Goal: Check status

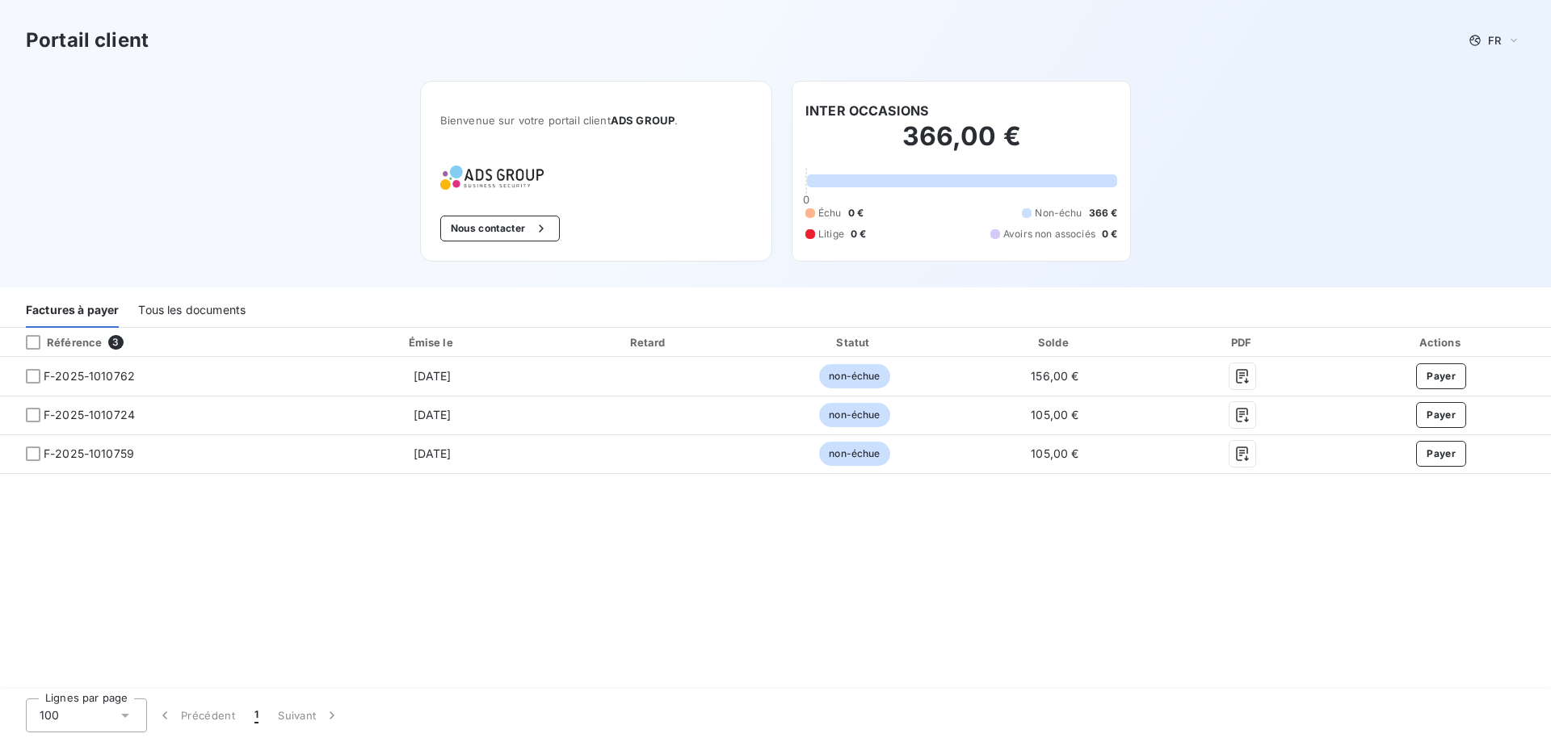
click at [181, 307] on div "Tous les documents" at bounding box center [191, 311] width 107 height 34
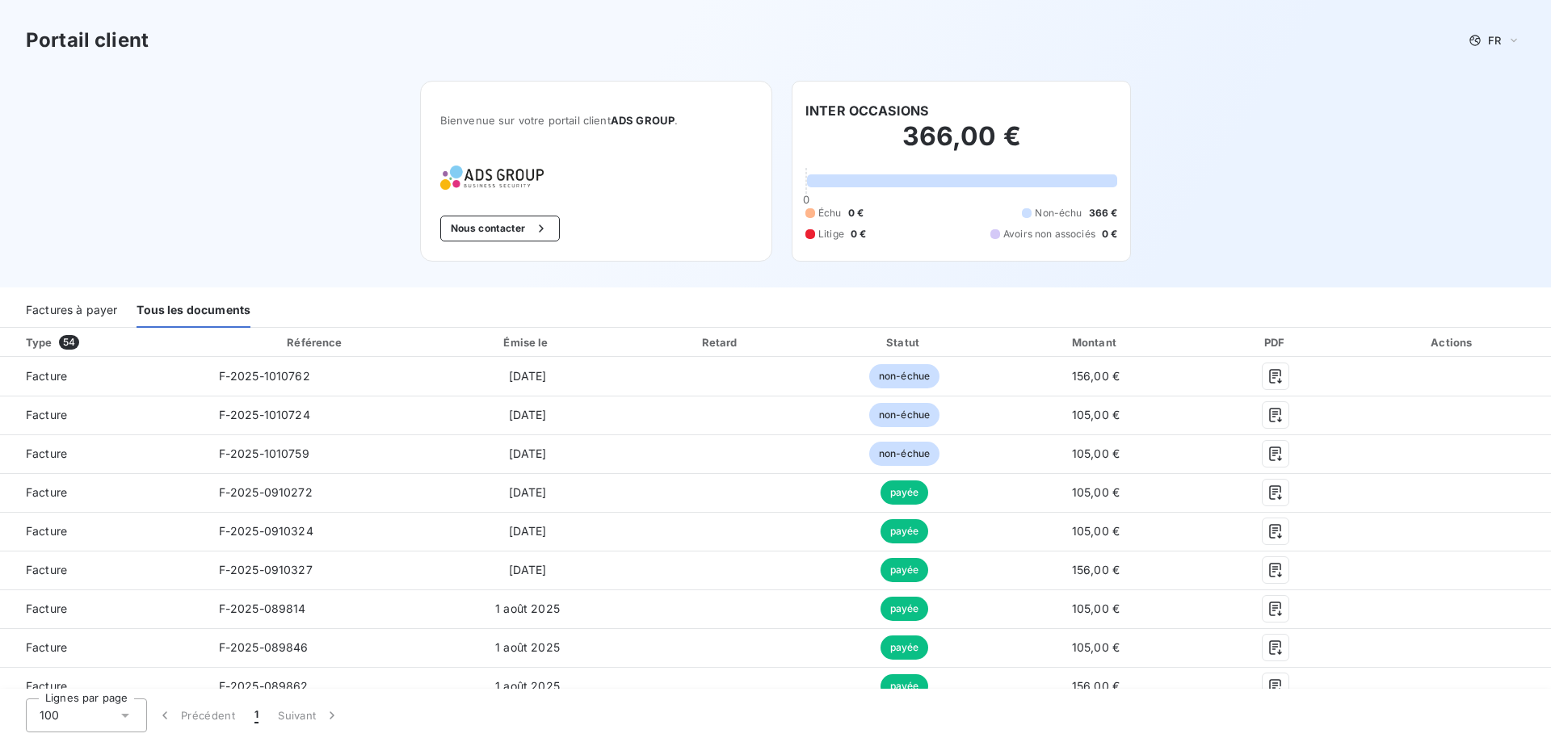
click at [37, 321] on div "Factures à payer" at bounding box center [71, 311] width 91 height 34
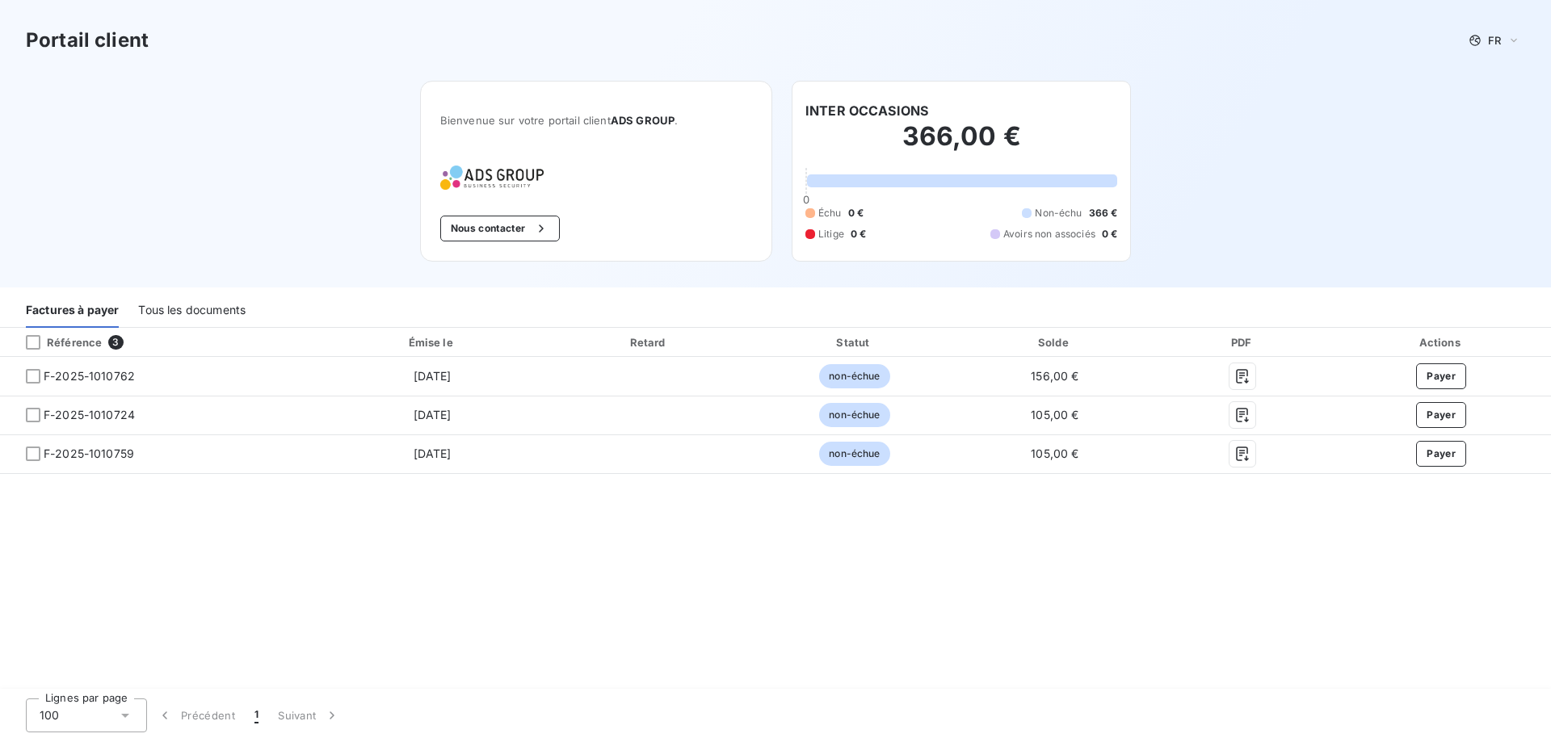
click at [162, 313] on div "Tous les documents" at bounding box center [191, 311] width 107 height 34
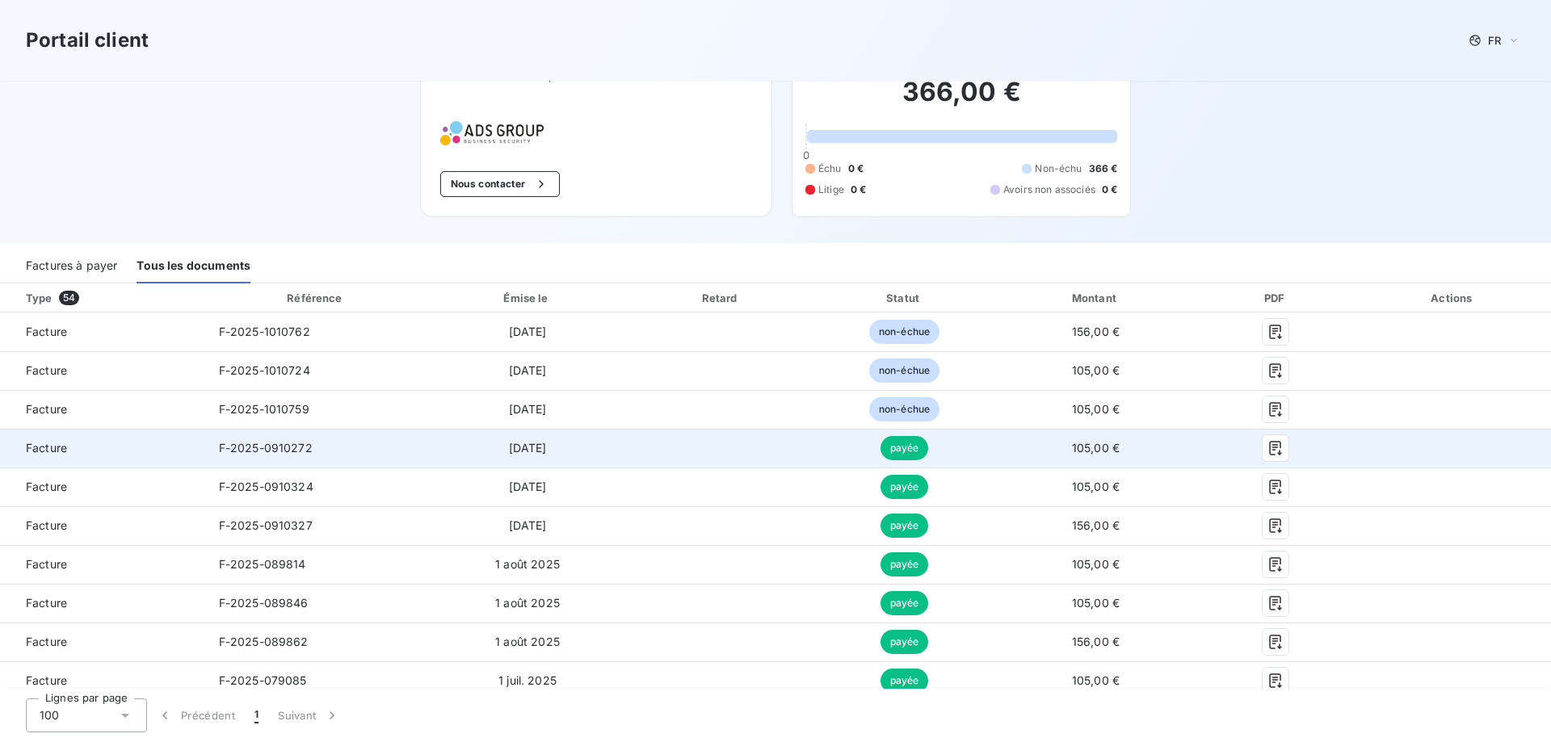
scroll to position [82, 0]
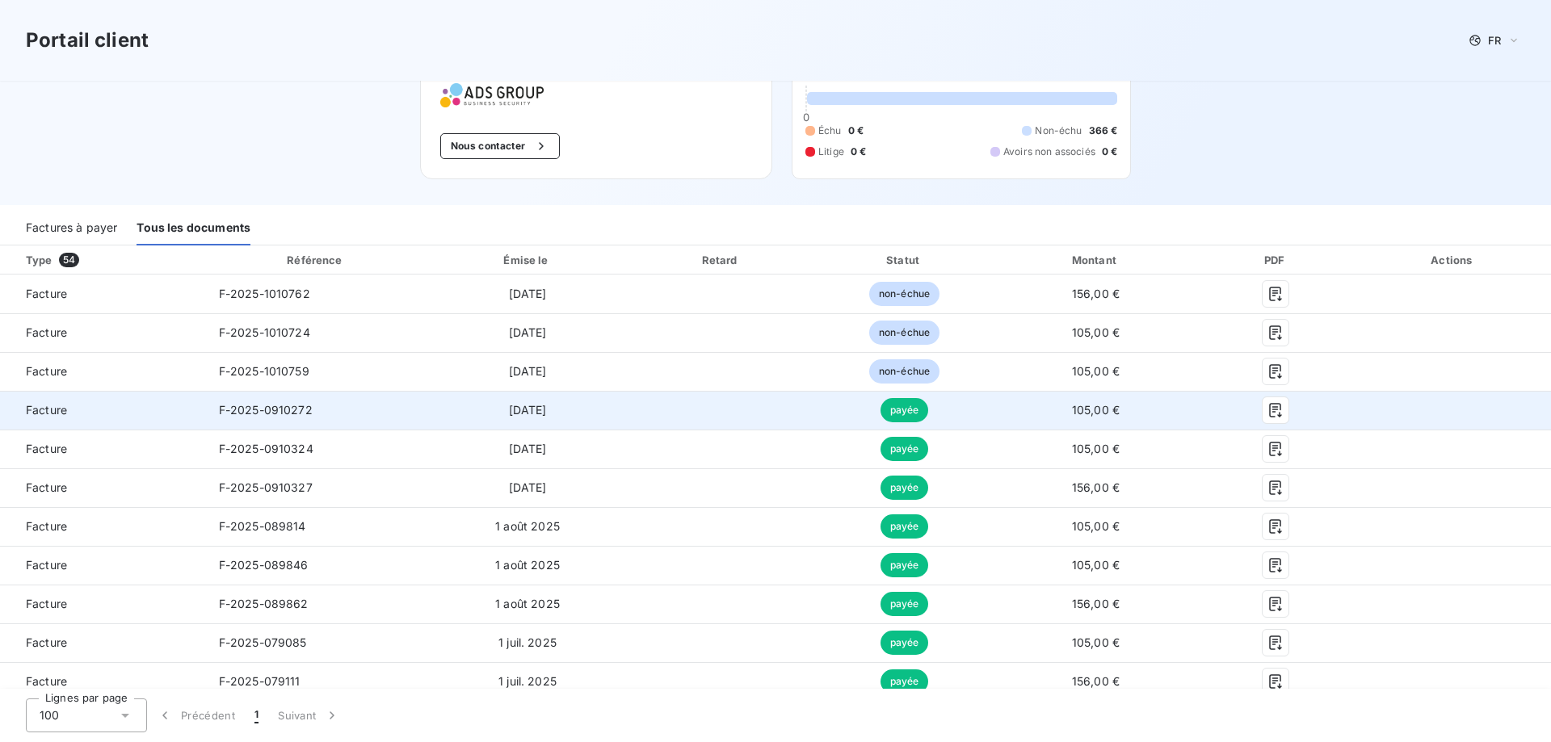
click at [525, 415] on span "[DATE]" at bounding box center [528, 410] width 38 height 14
click at [905, 410] on span "payée" at bounding box center [905, 410] width 48 height 24
click at [1283, 410] on icon "button" at bounding box center [1276, 410] width 16 height 16
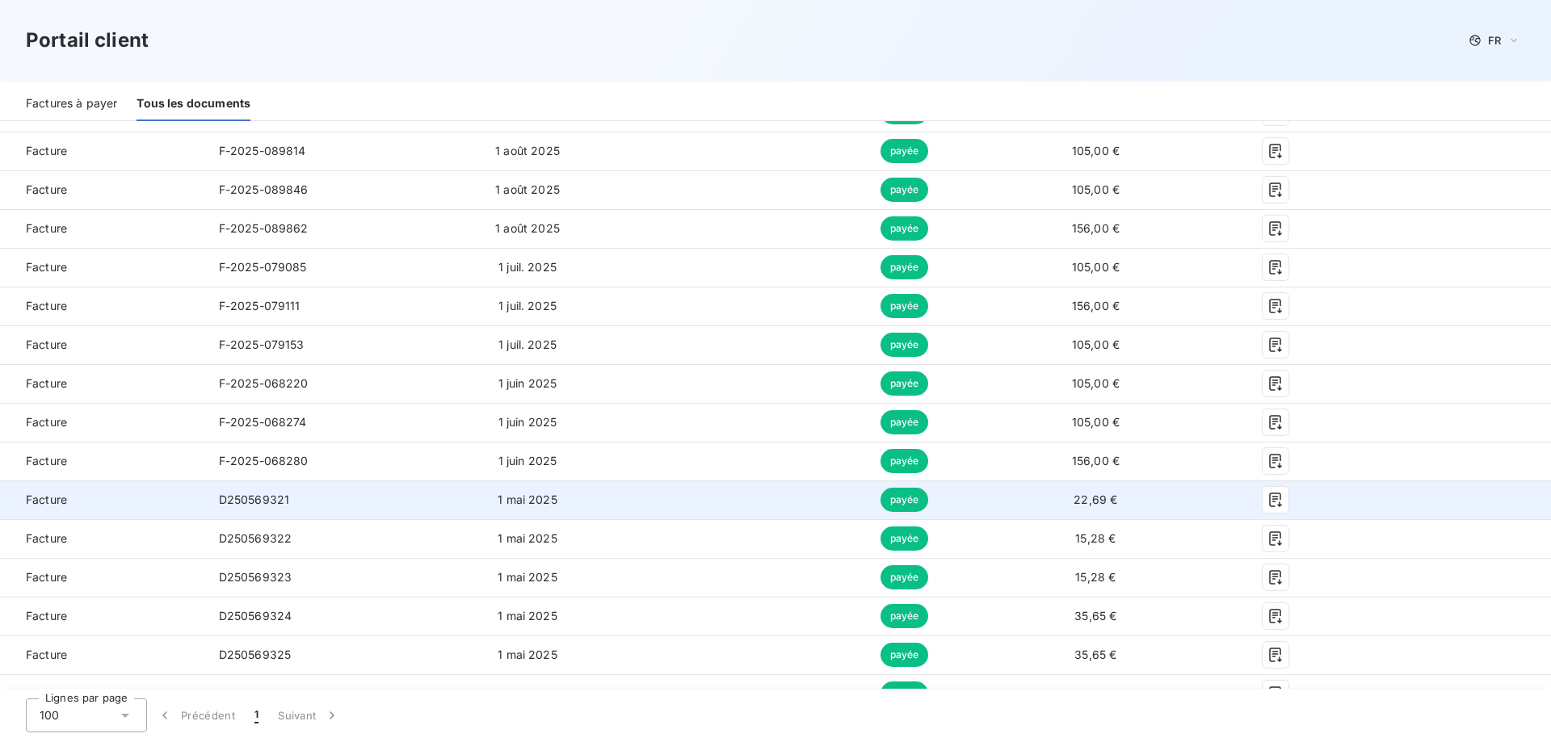
scroll to position [494, 0]
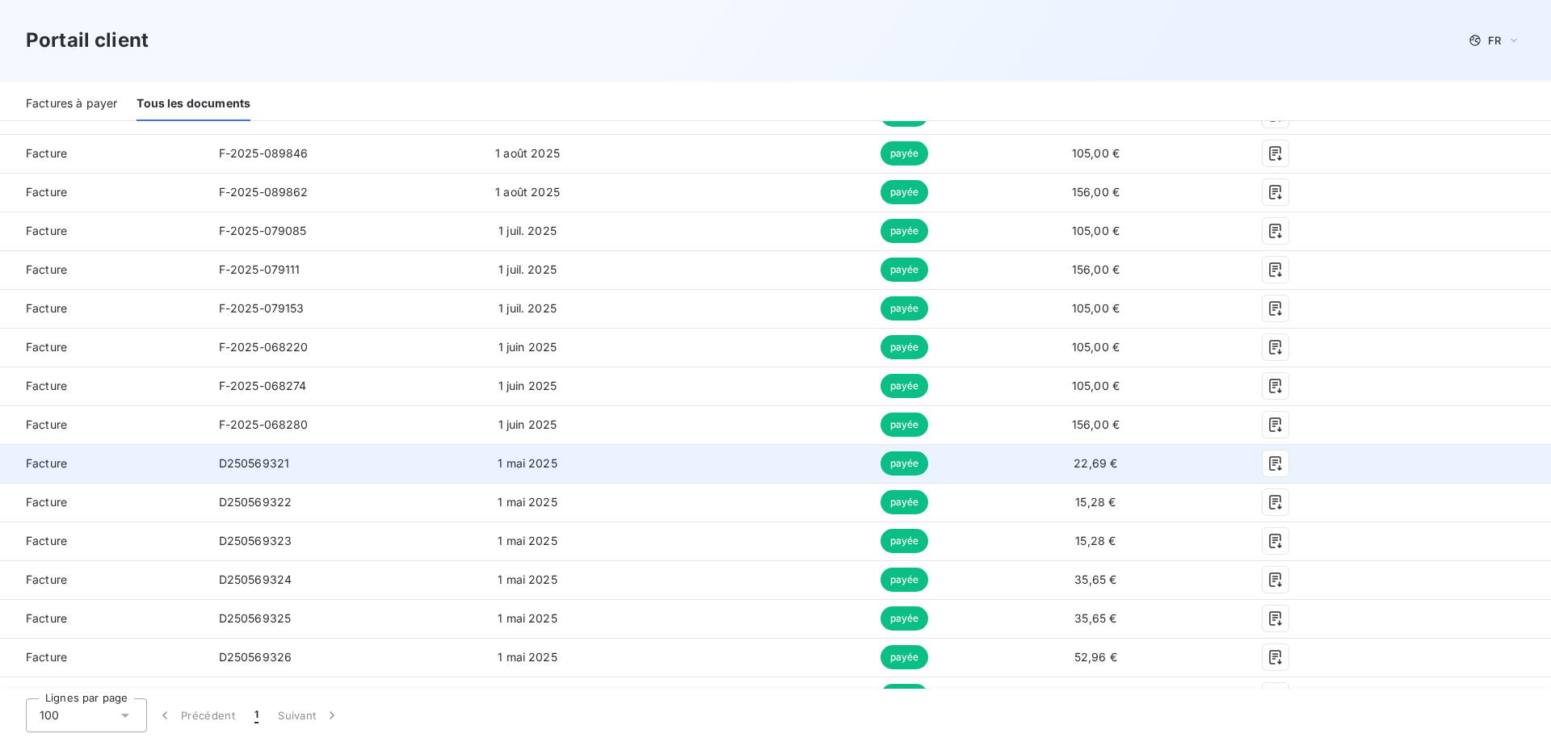
click at [1260, 464] on div at bounding box center [1275, 464] width 133 height 26
click at [1268, 462] on icon "button" at bounding box center [1276, 464] width 16 height 16
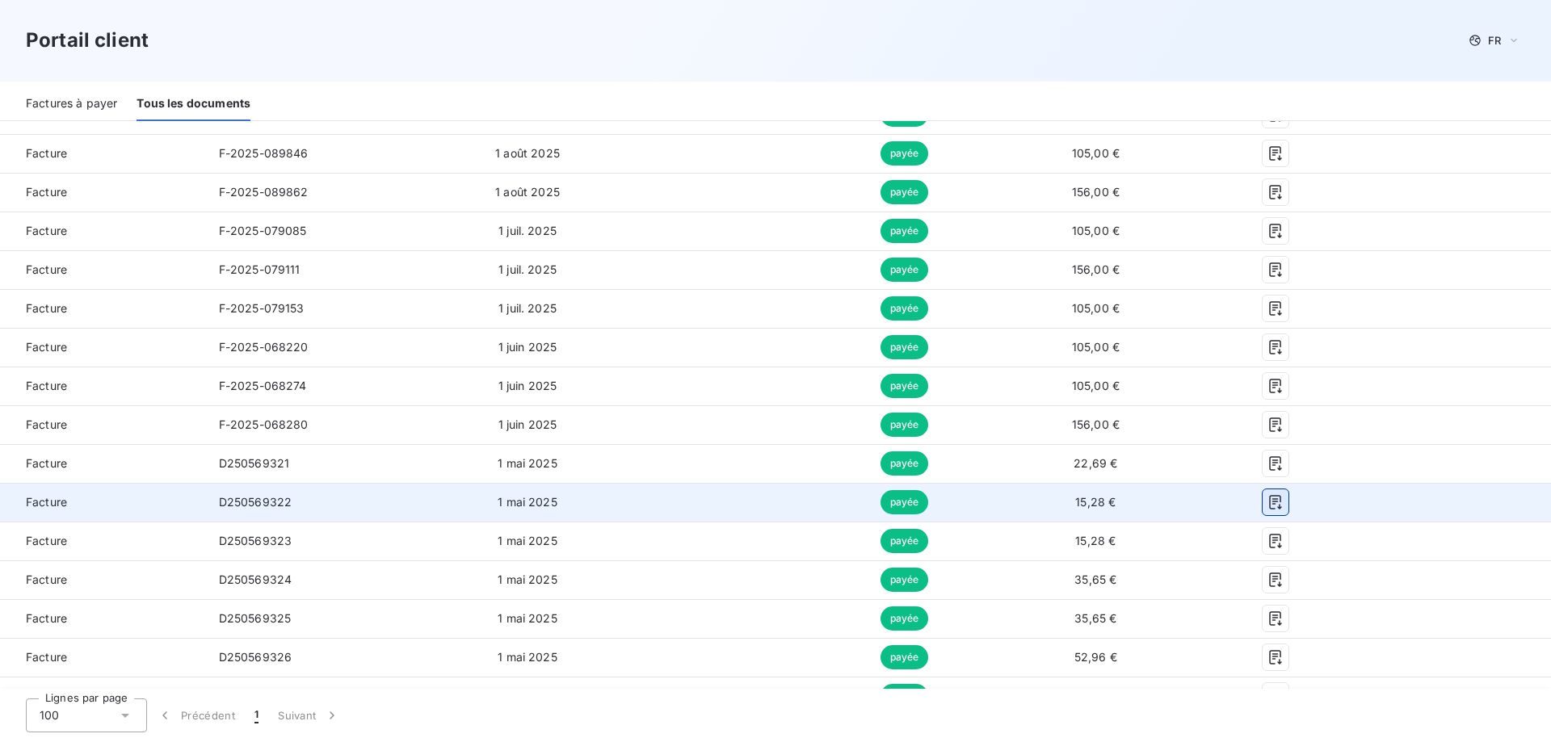
click at [1271, 500] on icon "button" at bounding box center [1276, 502] width 16 height 16
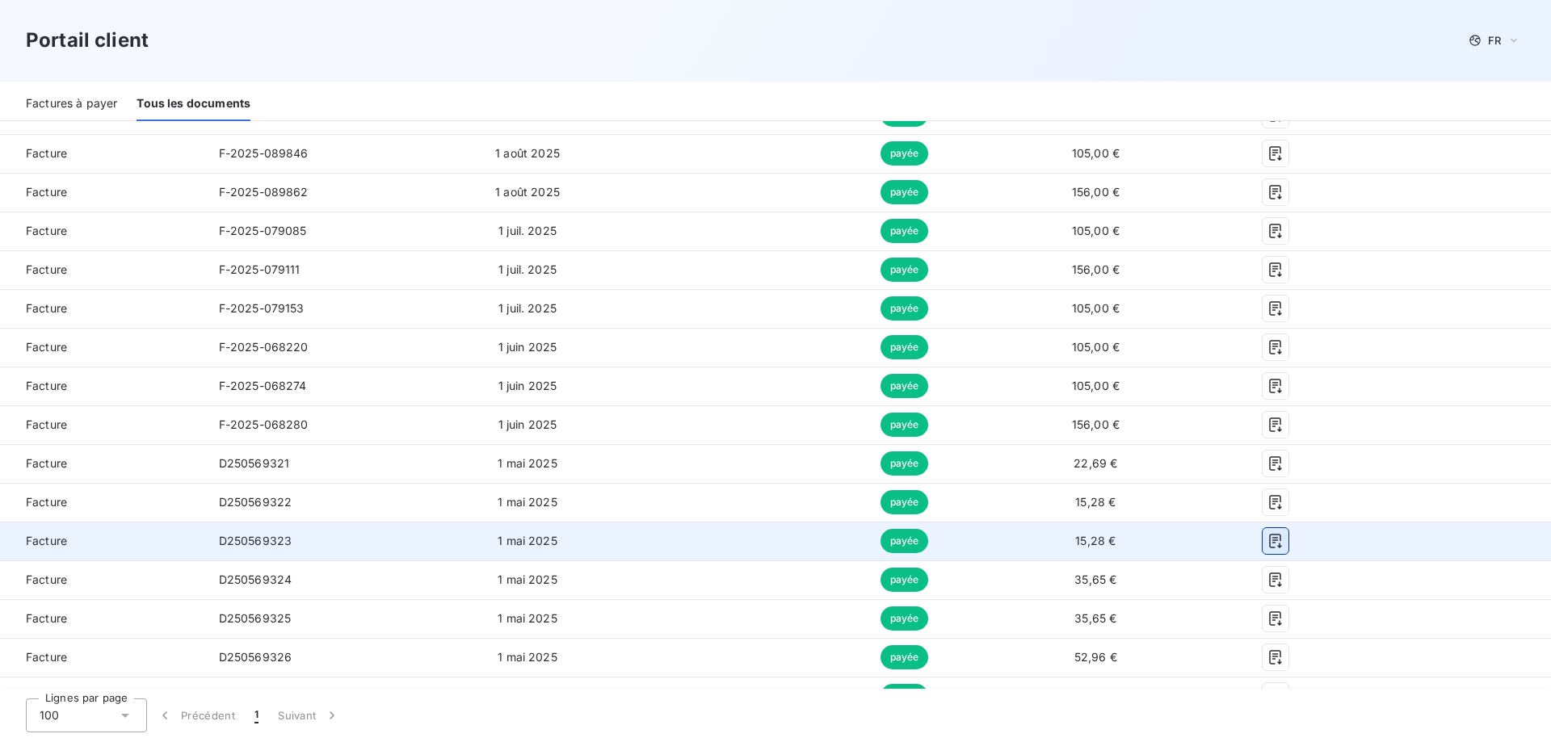
click at [1272, 540] on icon "button" at bounding box center [1276, 541] width 16 height 16
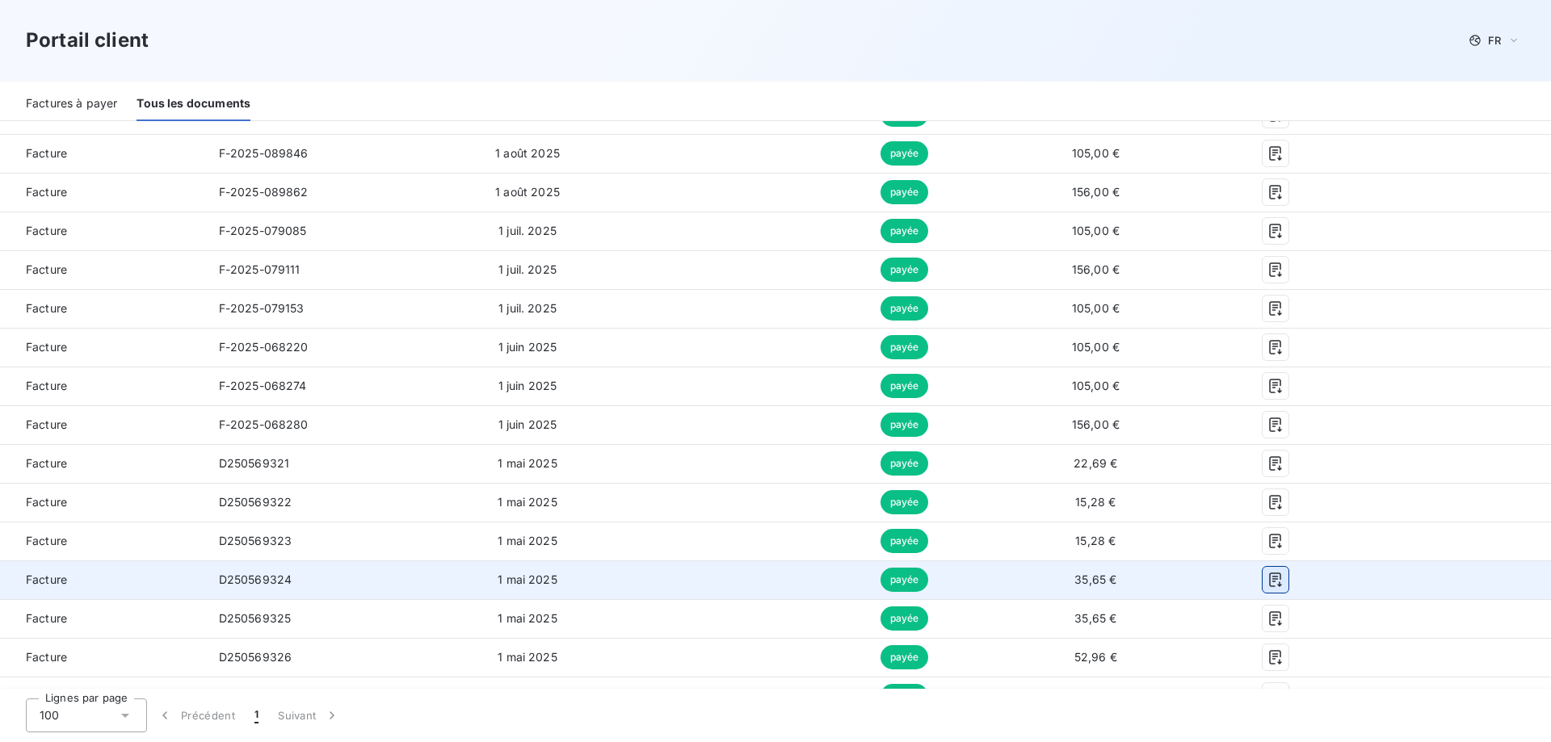
click at [1282, 578] on icon "button" at bounding box center [1276, 580] width 16 height 16
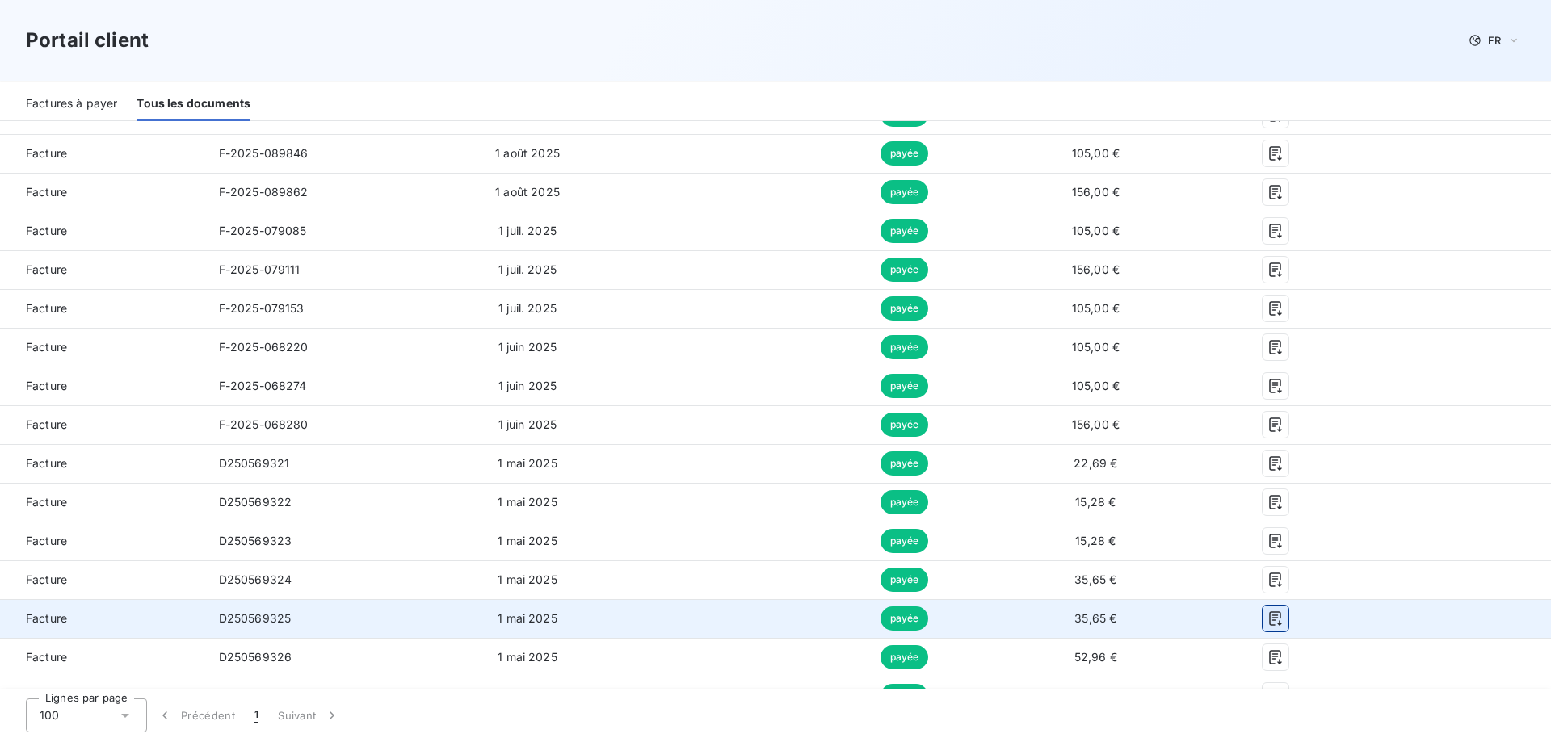
click at [1275, 616] on icon "button" at bounding box center [1276, 619] width 12 height 15
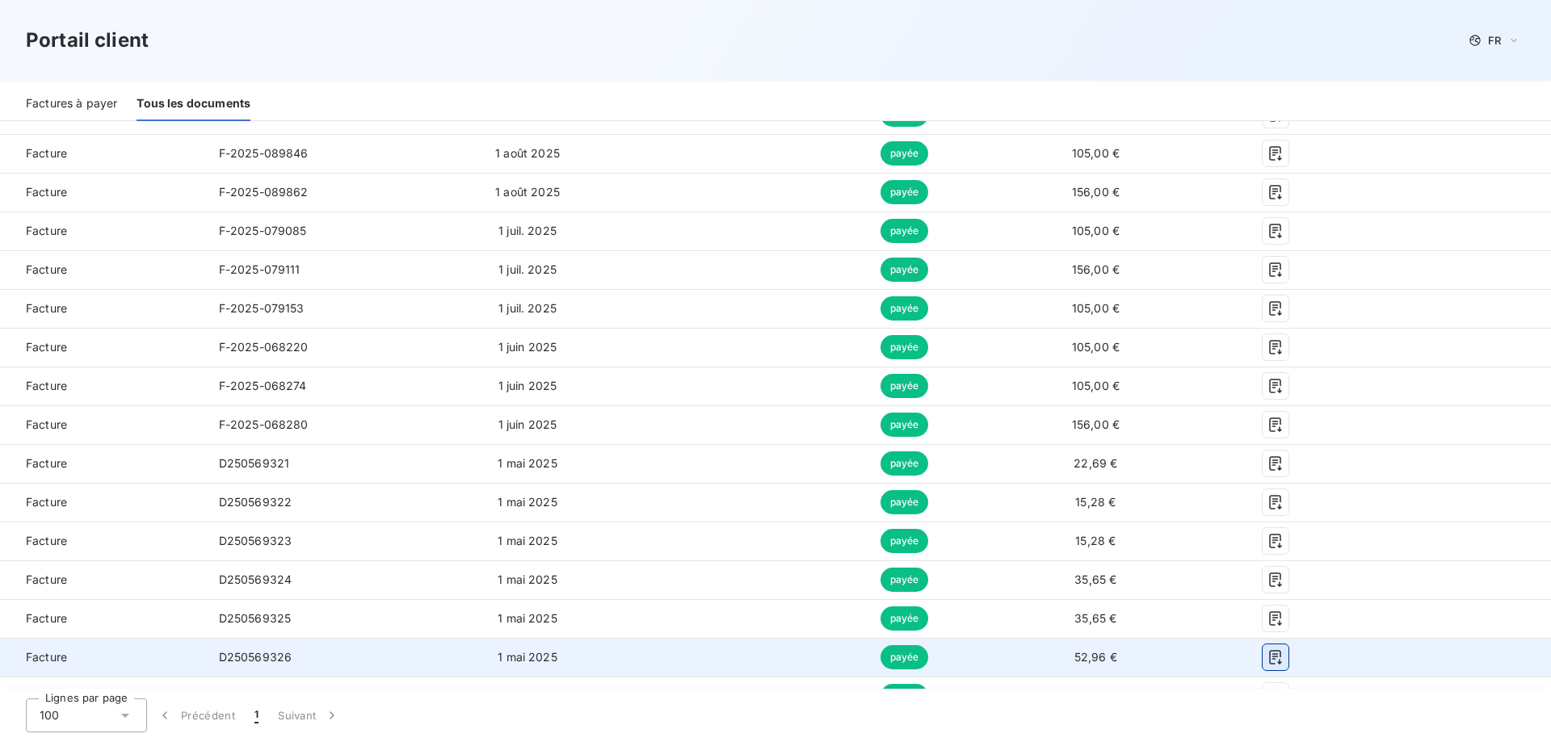
click at [1277, 653] on icon "button" at bounding box center [1276, 658] width 16 height 16
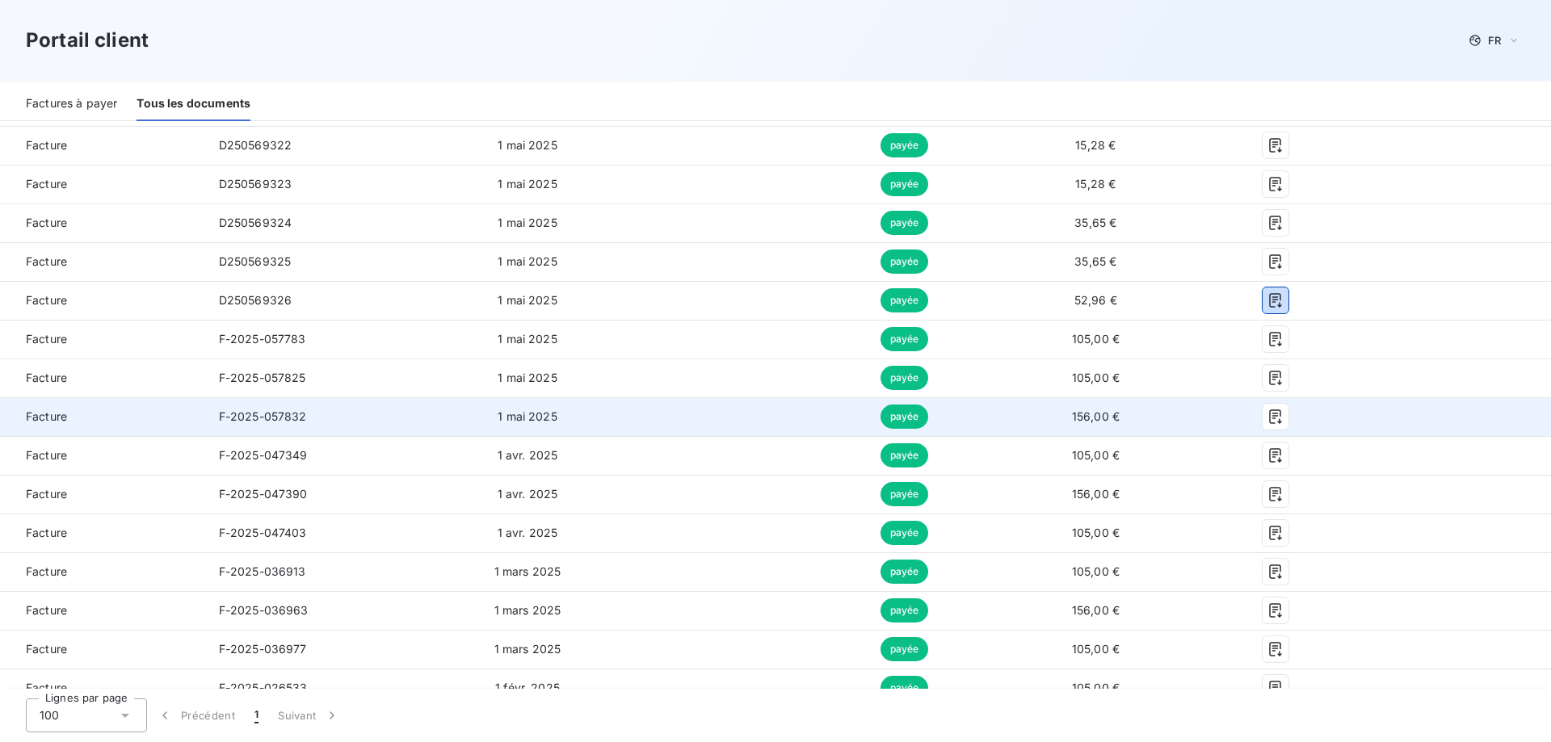
scroll to position [824, 0]
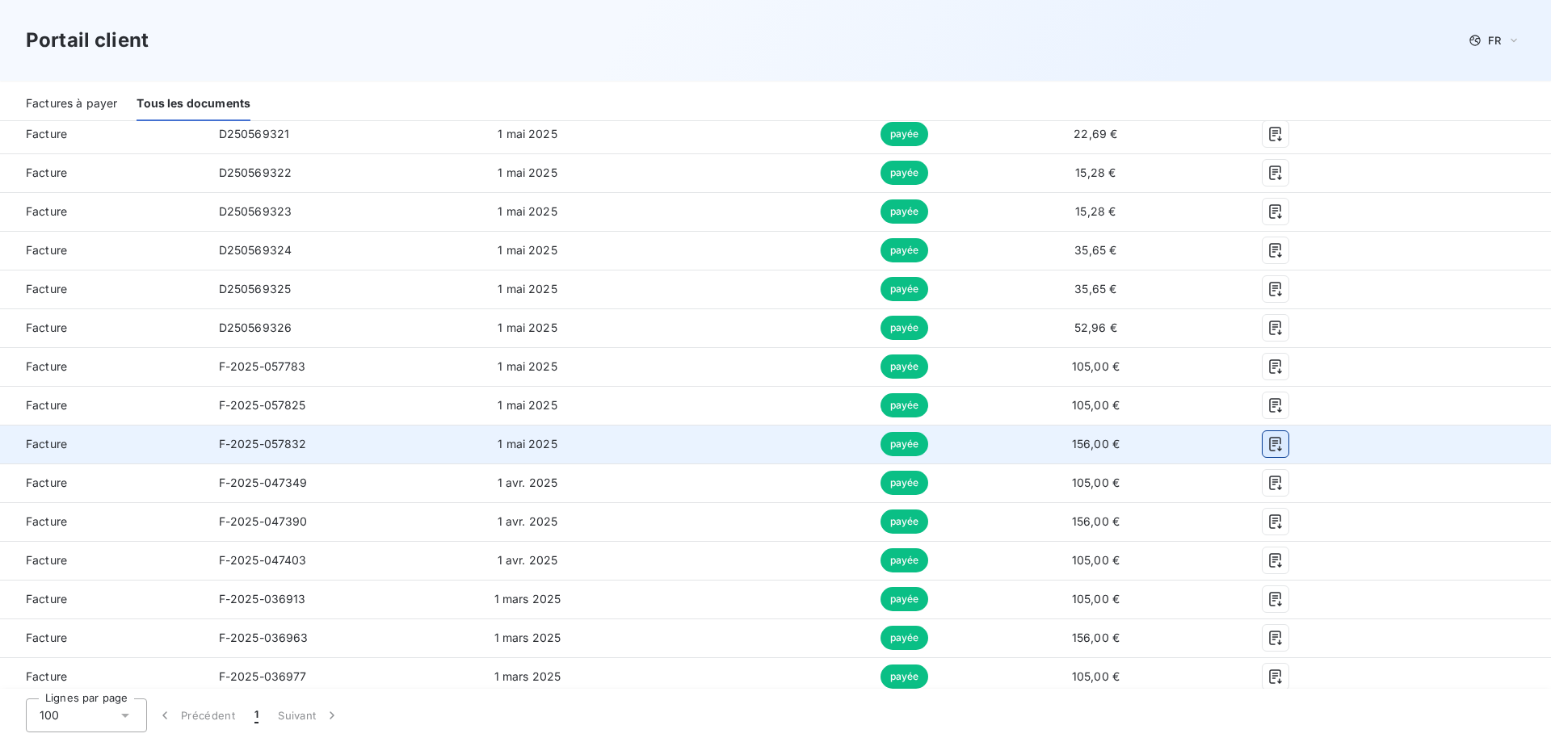
click at [1274, 446] on icon "button" at bounding box center [1276, 444] width 12 height 15
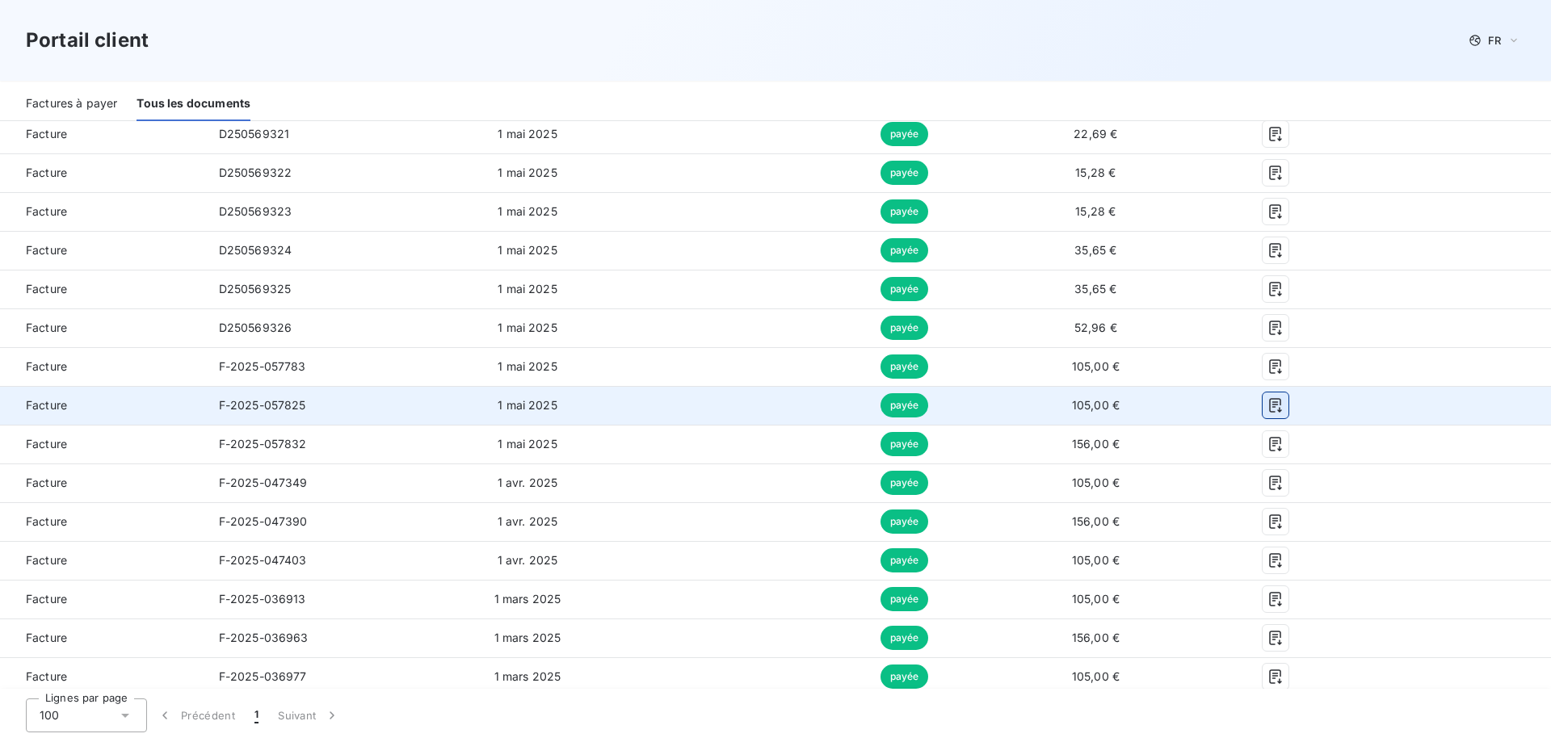
click at [1274, 401] on icon "button" at bounding box center [1276, 406] width 16 height 16
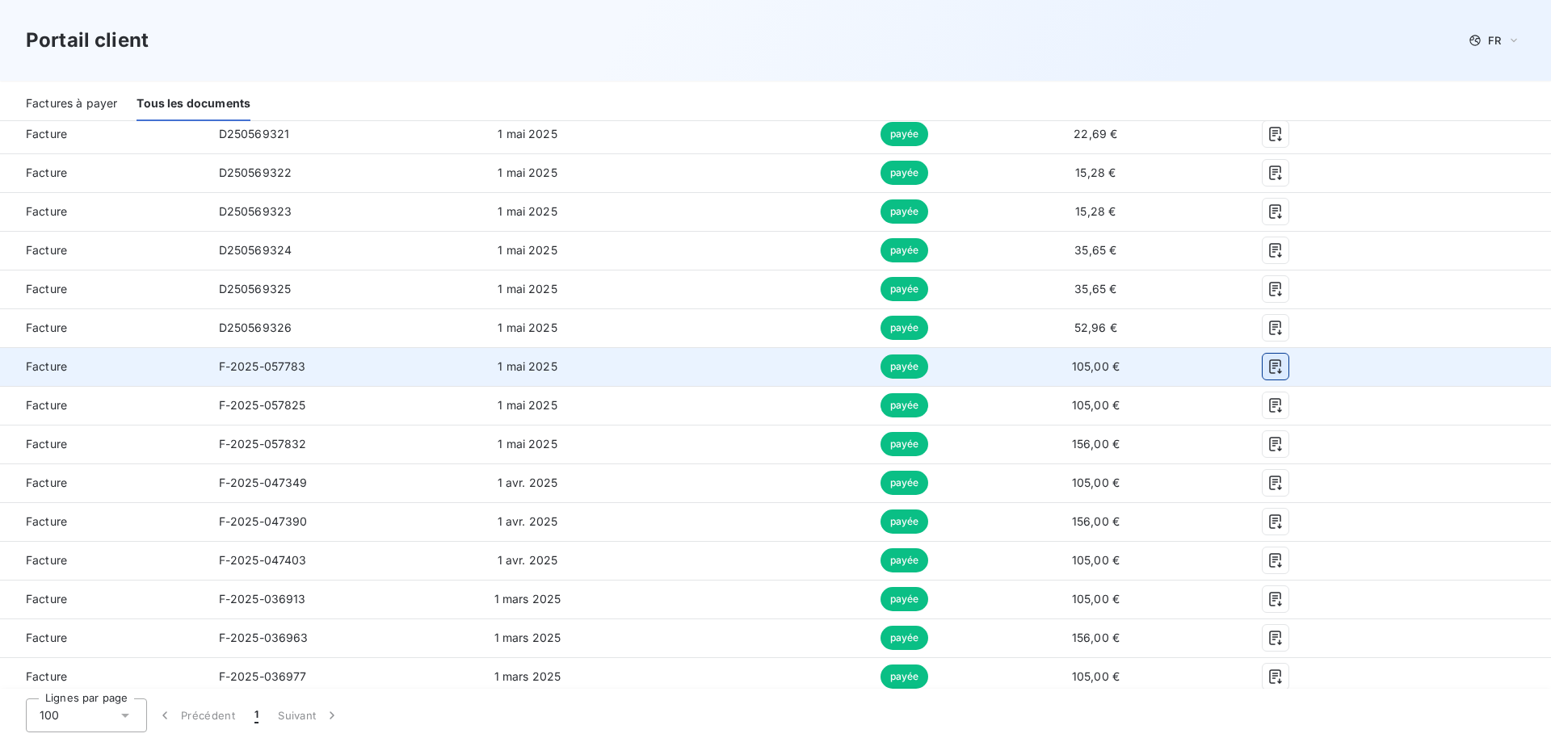
click at [1276, 367] on icon "button" at bounding box center [1276, 367] width 16 height 16
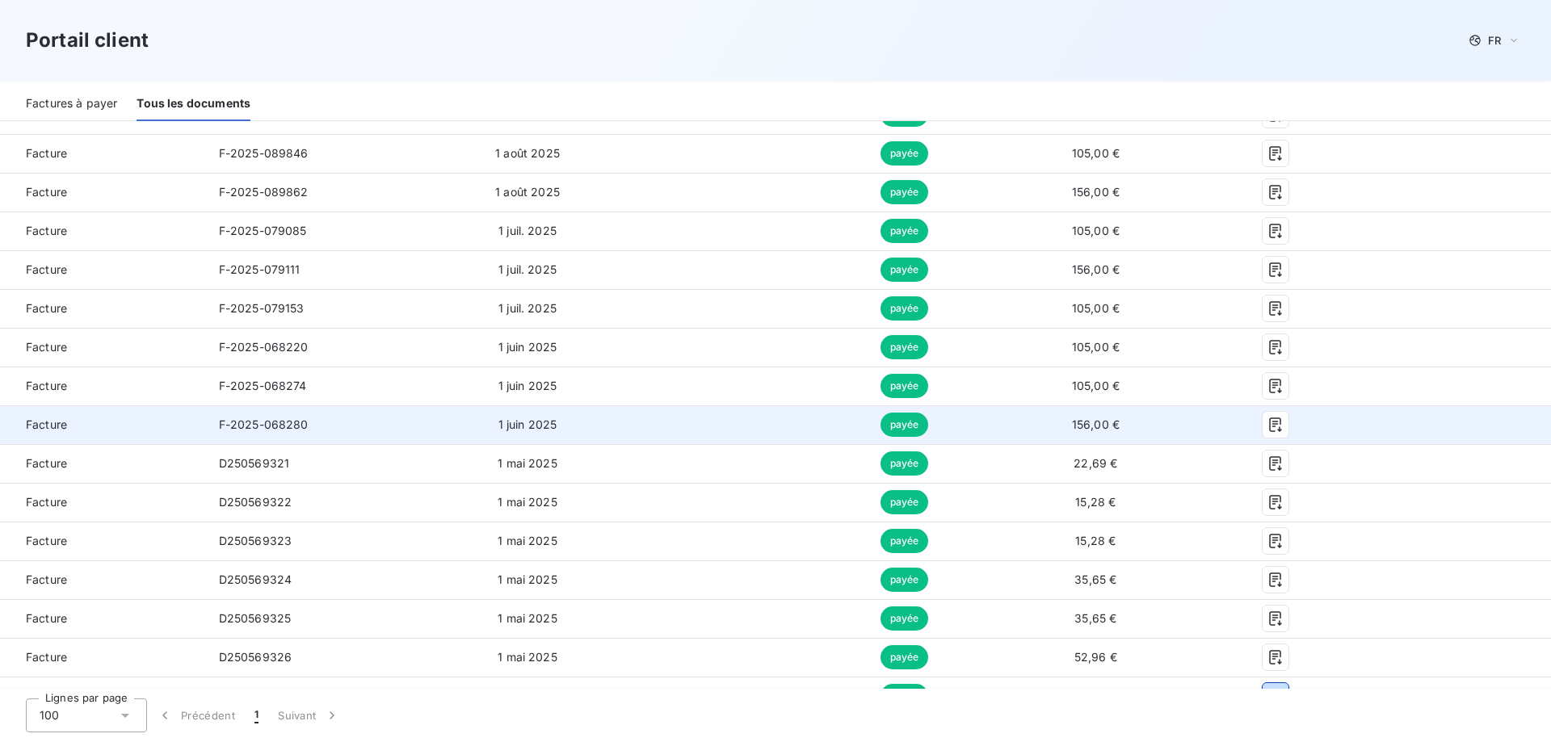
scroll to position [412, 0]
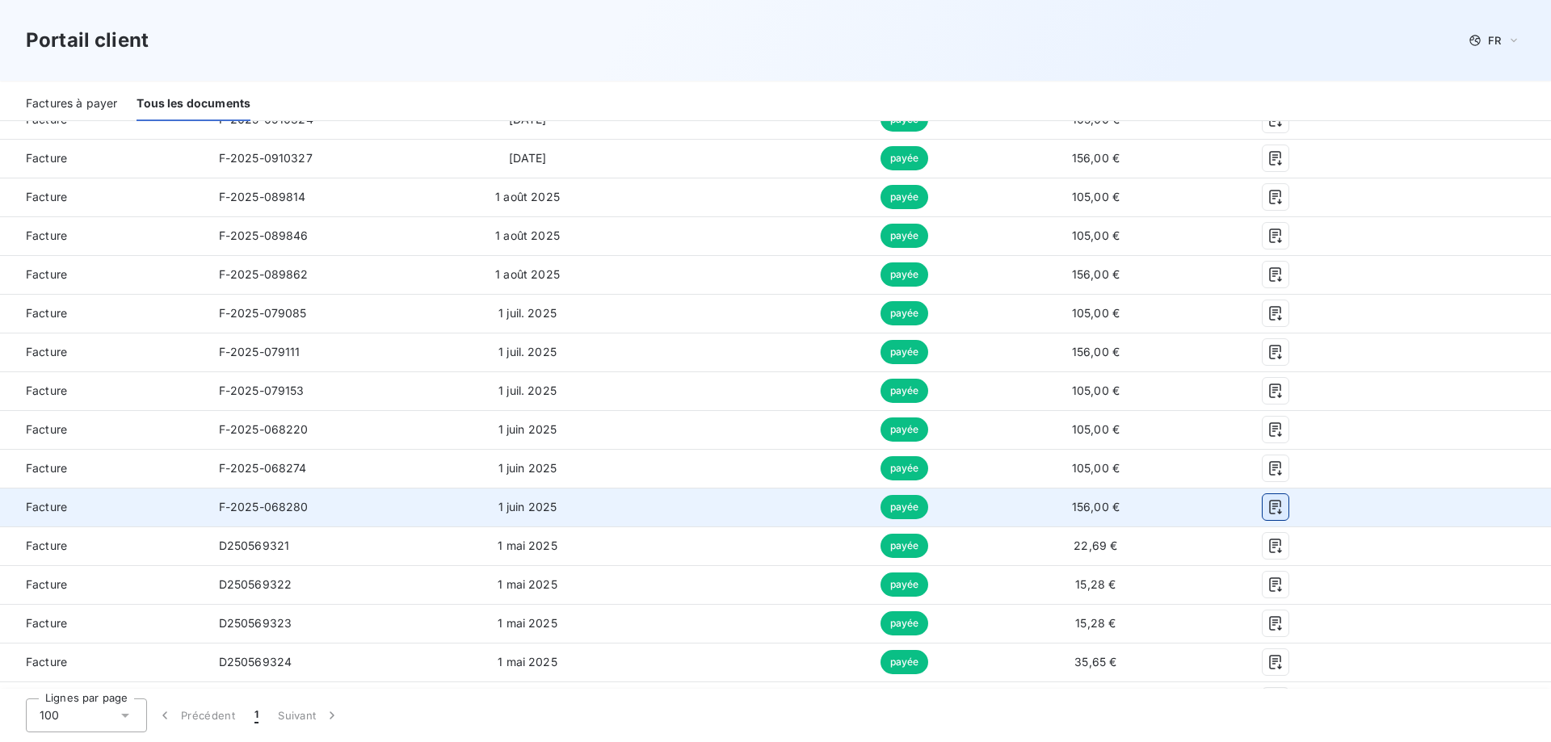
click at [1272, 507] on icon "button" at bounding box center [1276, 507] width 16 height 16
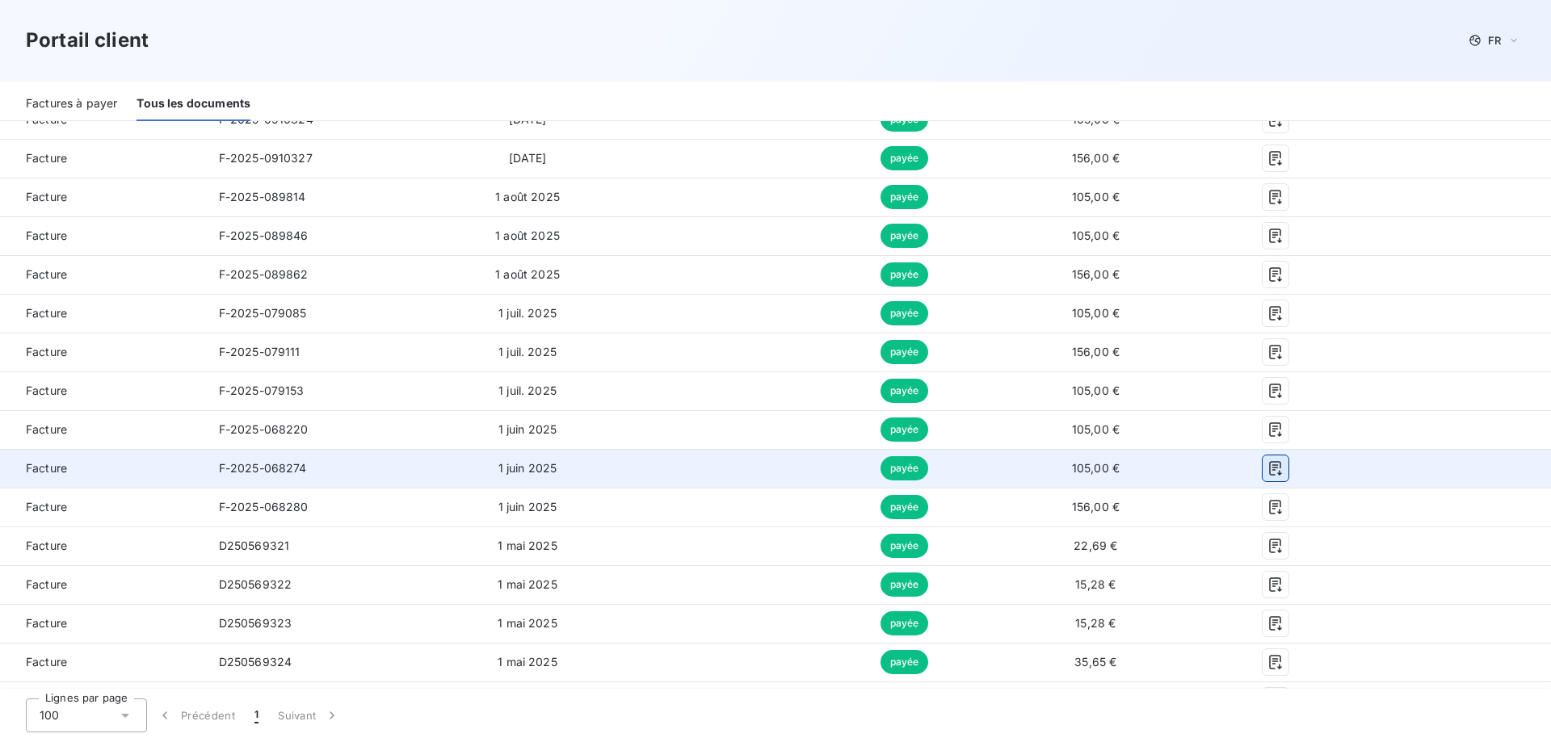
click at [1272, 467] on icon "button" at bounding box center [1276, 469] width 16 height 16
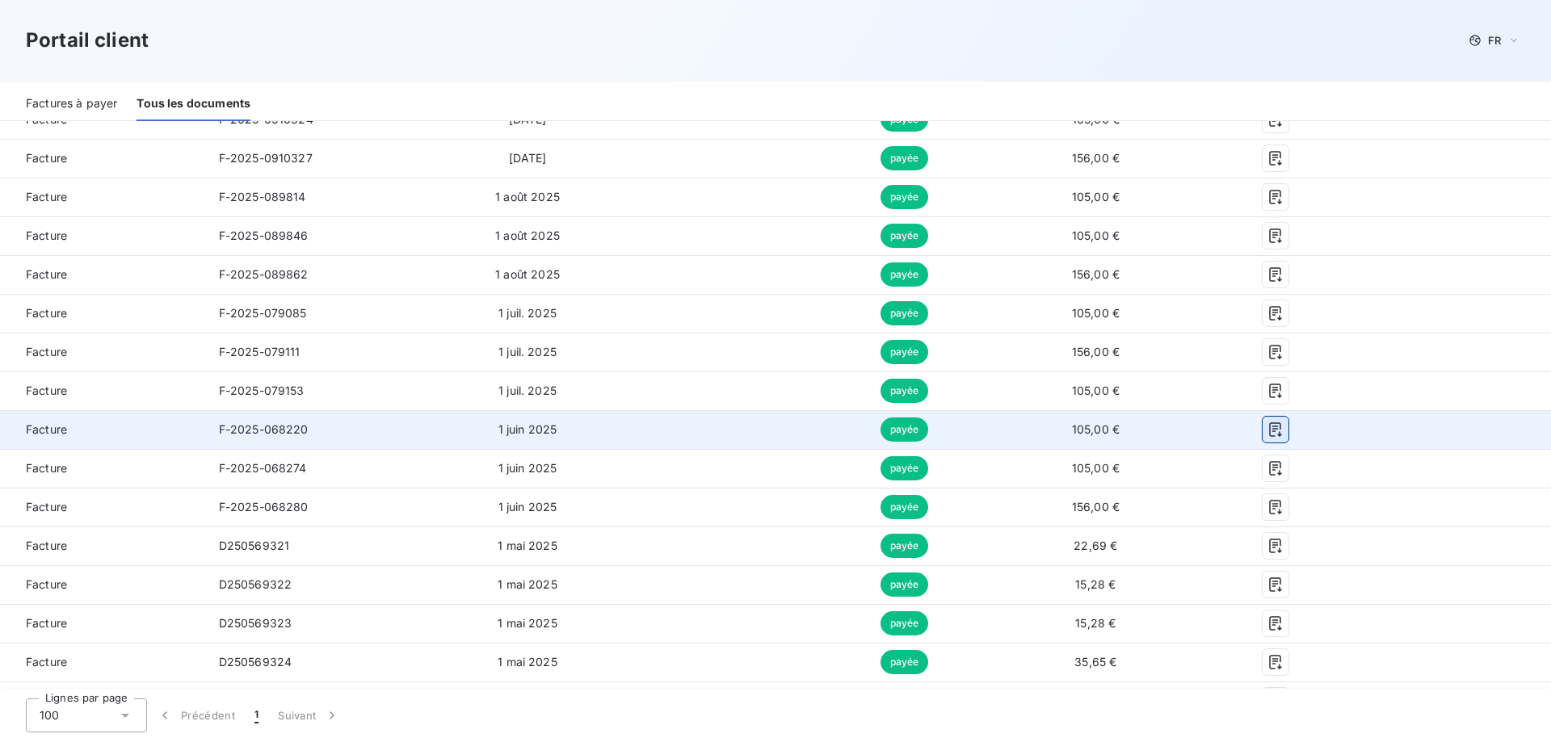
click at [1265, 432] on button "button" at bounding box center [1276, 430] width 26 height 26
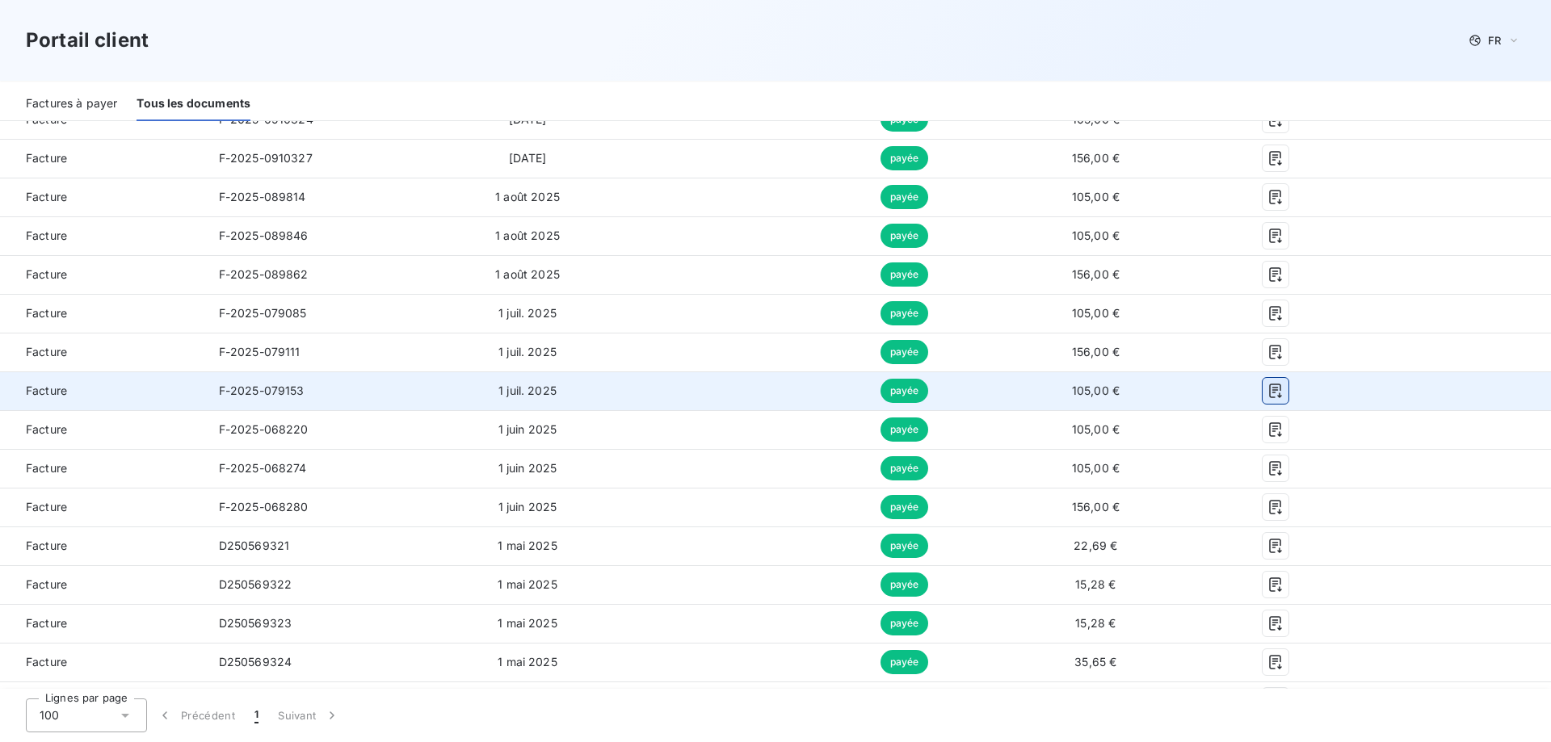
click at [1278, 390] on icon "button" at bounding box center [1276, 391] width 12 height 15
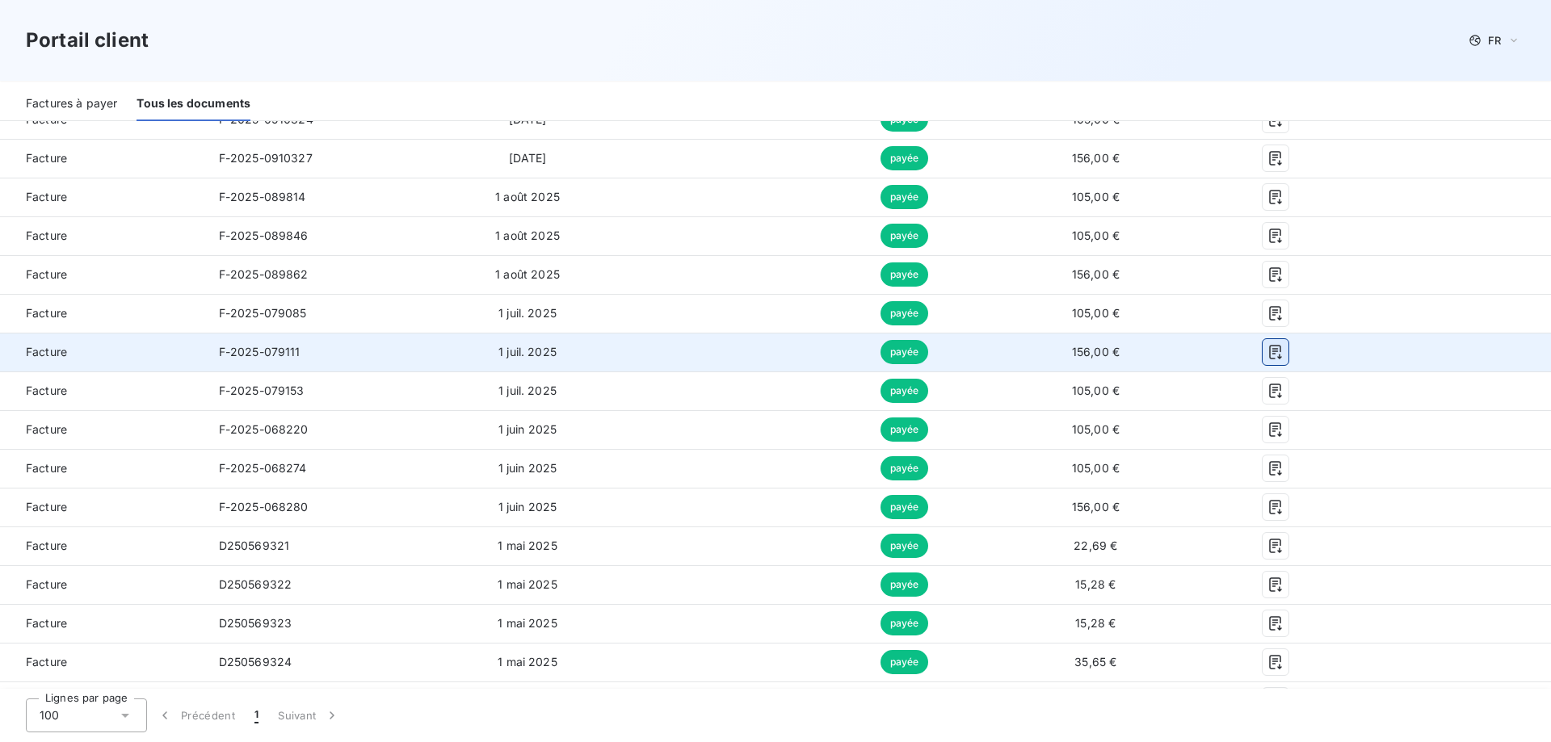
click at [1281, 350] on icon "button" at bounding box center [1276, 352] width 12 height 15
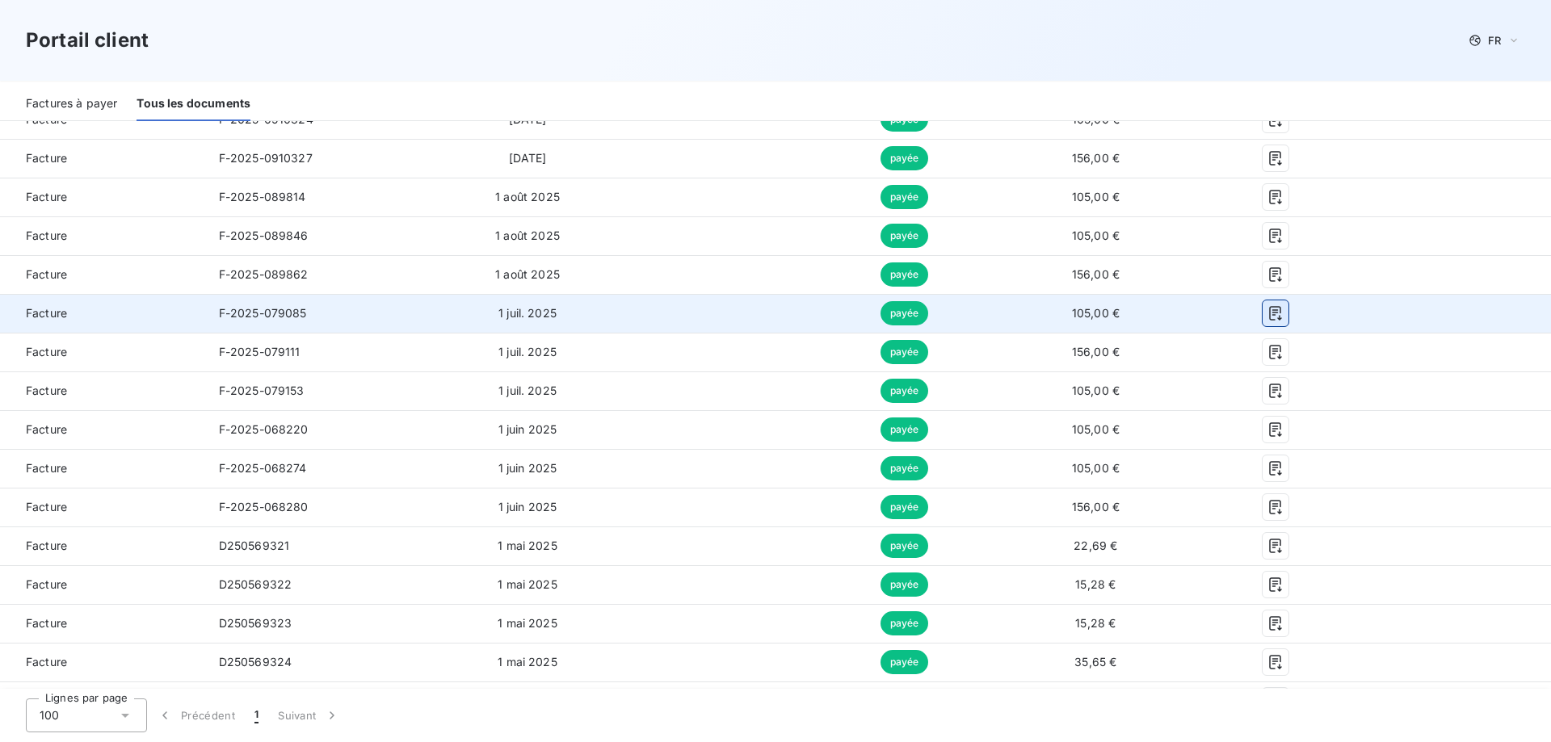
click at [1273, 312] on icon "button" at bounding box center [1276, 313] width 16 height 16
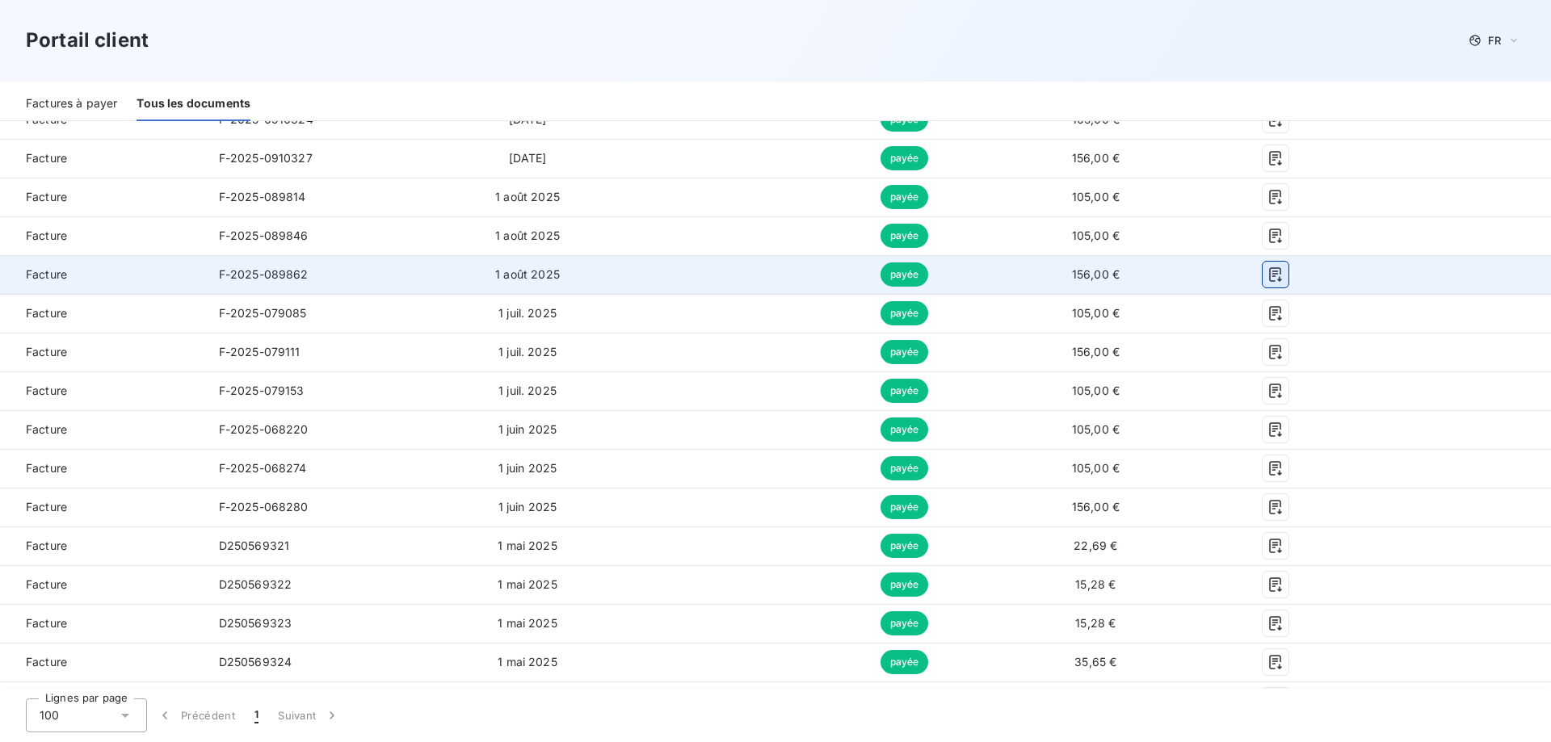
click at [1272, 271] on icon "button" at bounding box center [1276, 275] width 16 height 16
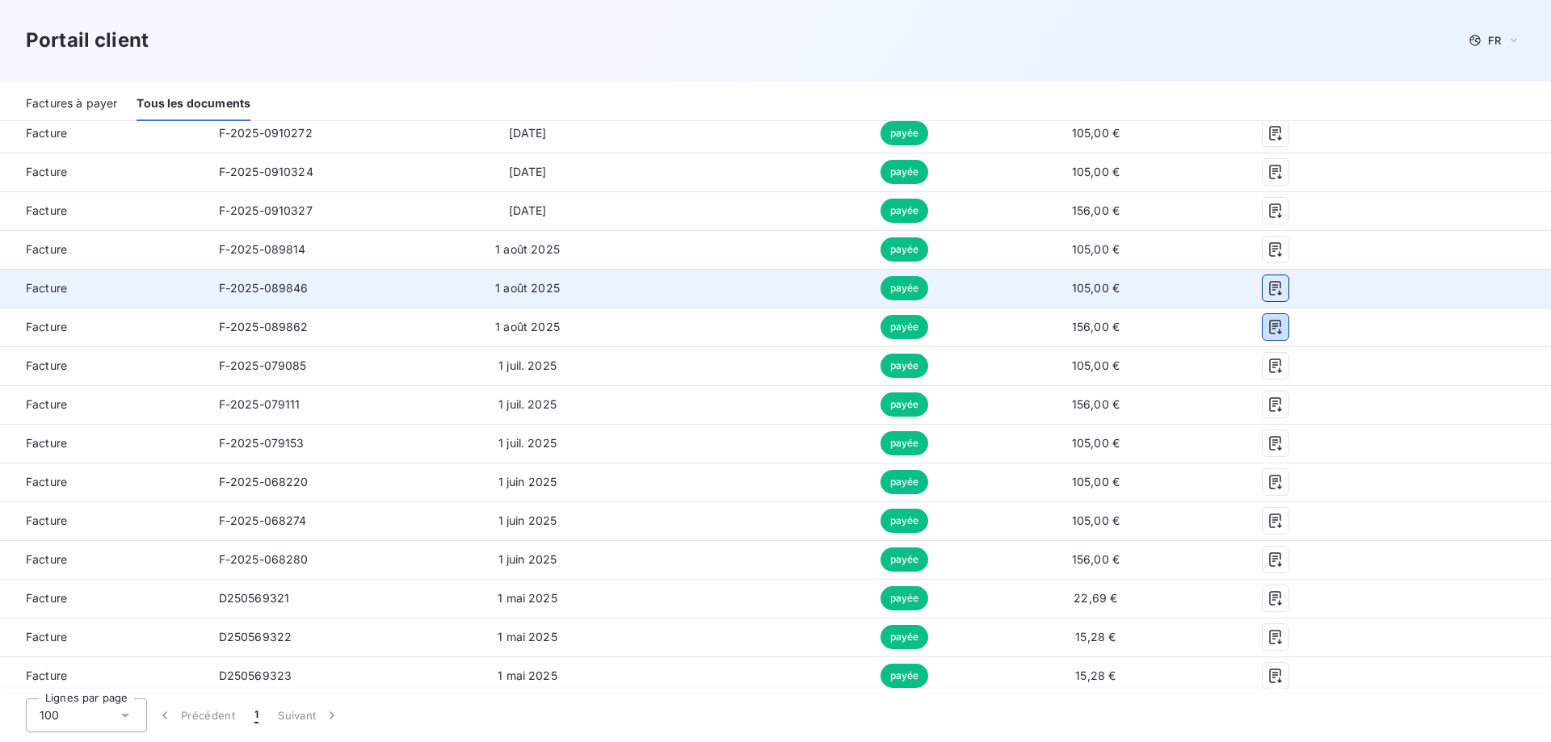
scroll to position [330, 0]
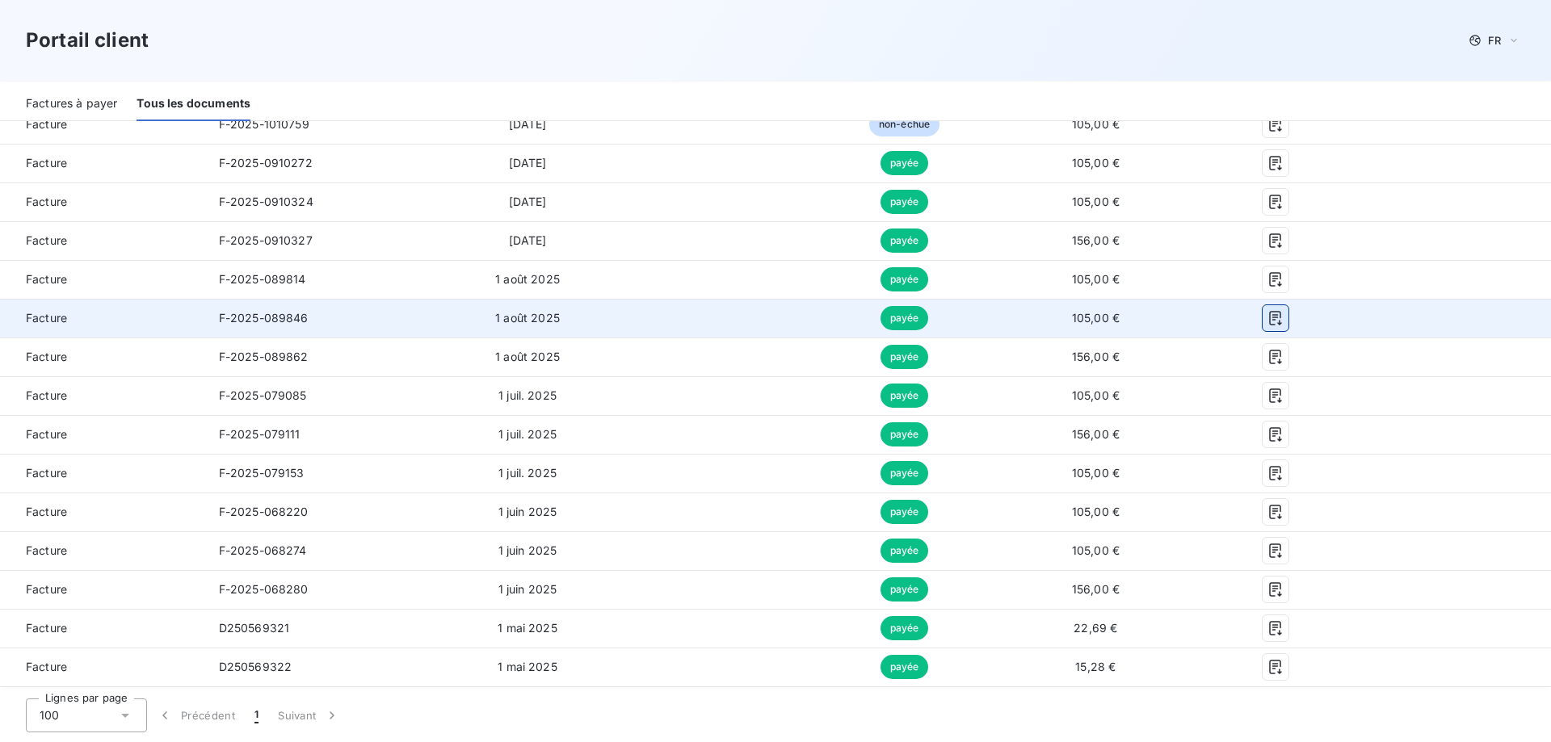
click at [1278, 317] on icon "button" at bounding box center [1276, 318] width 16 height 16
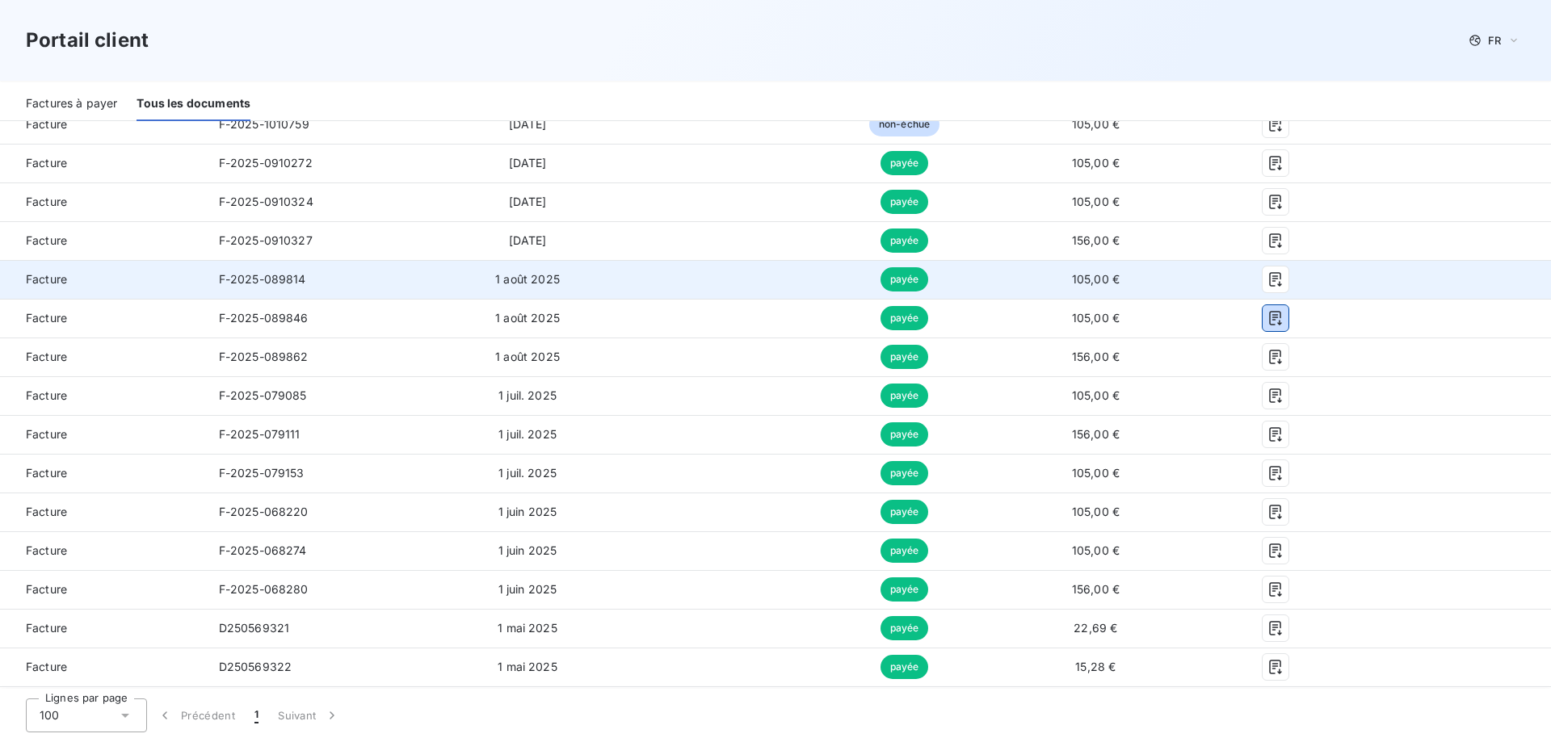
scroll to position [247, 0]
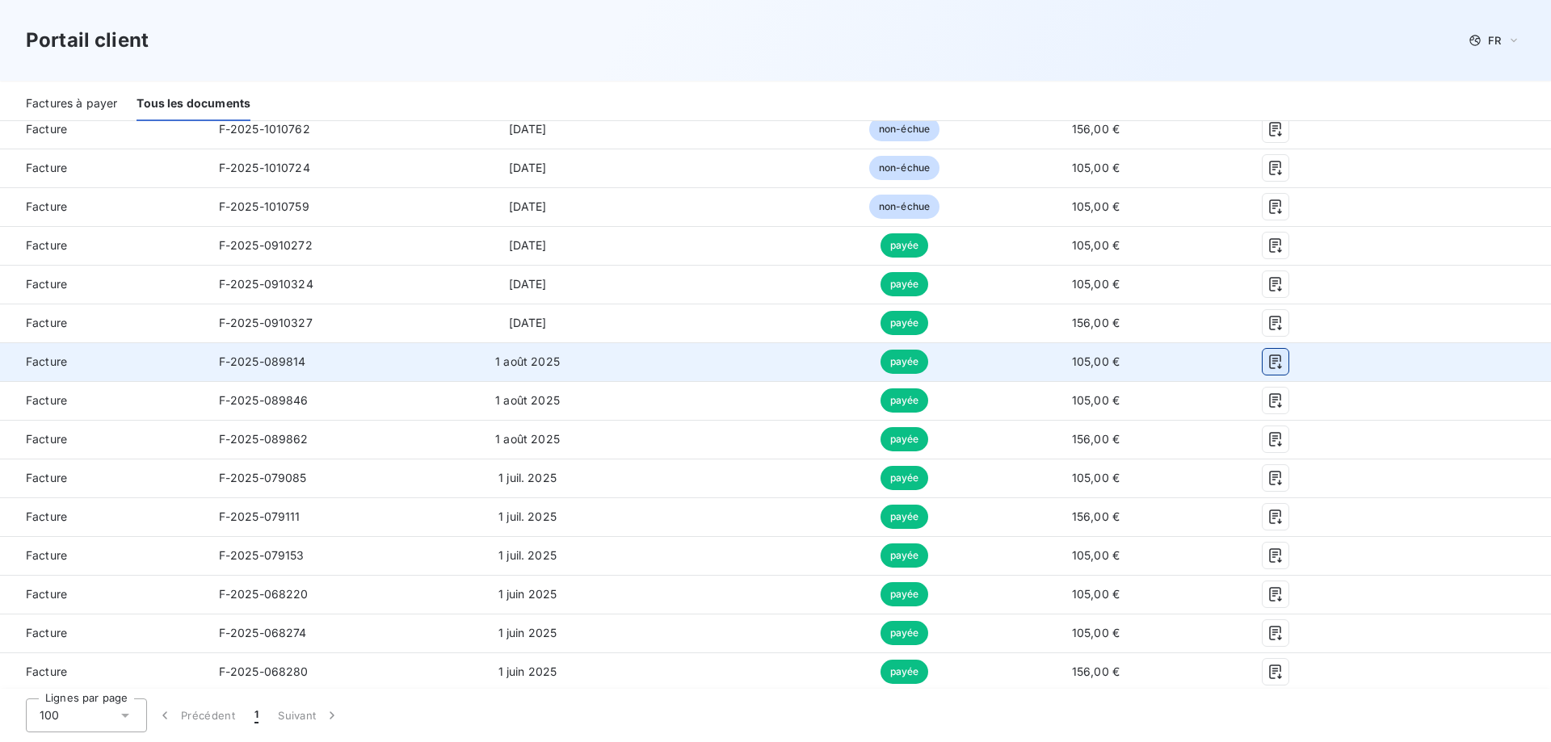
click at [1277, 368] on icon "button" at bounding box center [1276, 362] width 16 height 16
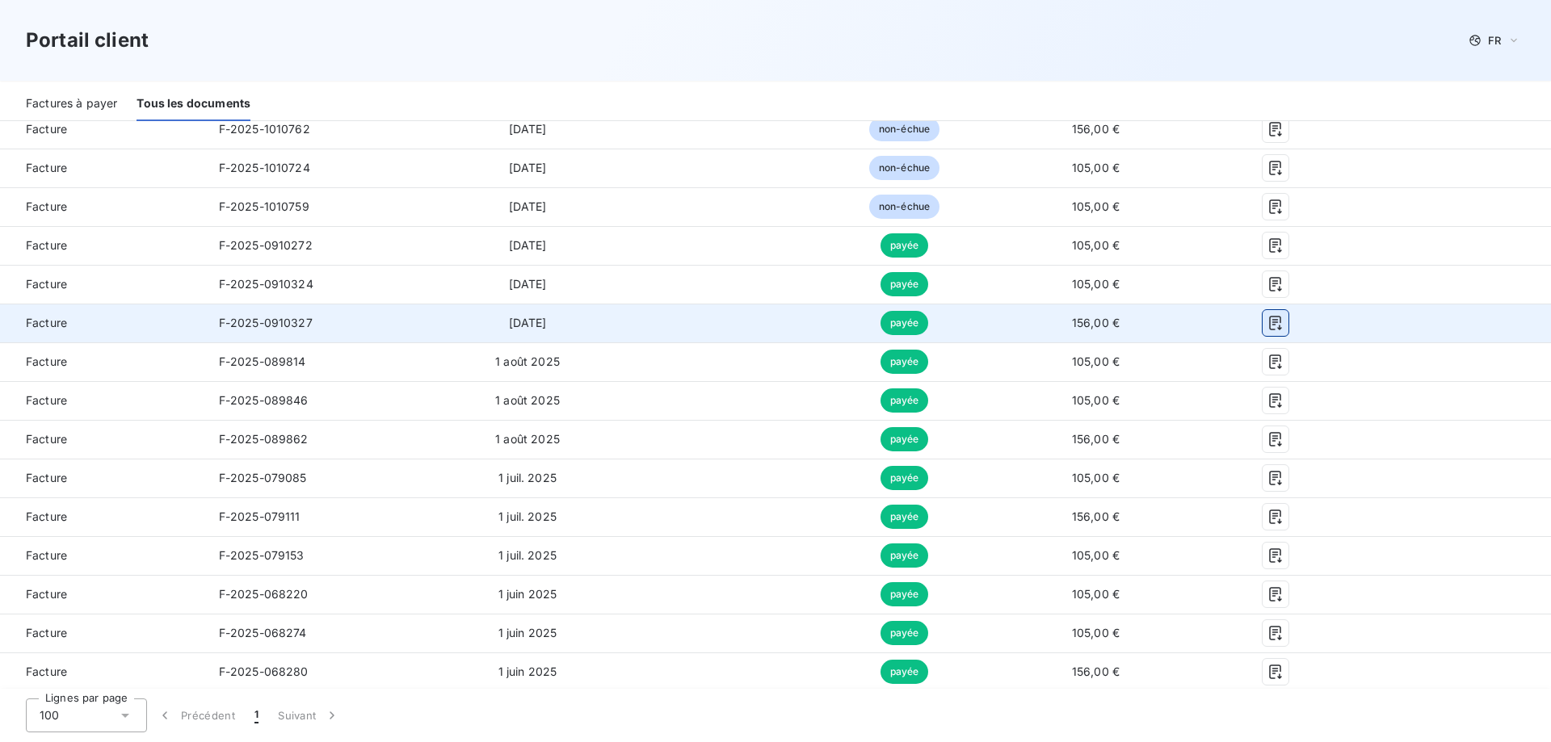
click at [1272, 326] on icon "button" at bounding box center [1276, 323] width 16 height 16
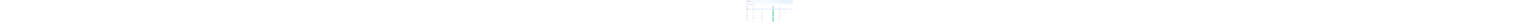
scroll to position [82, 0]
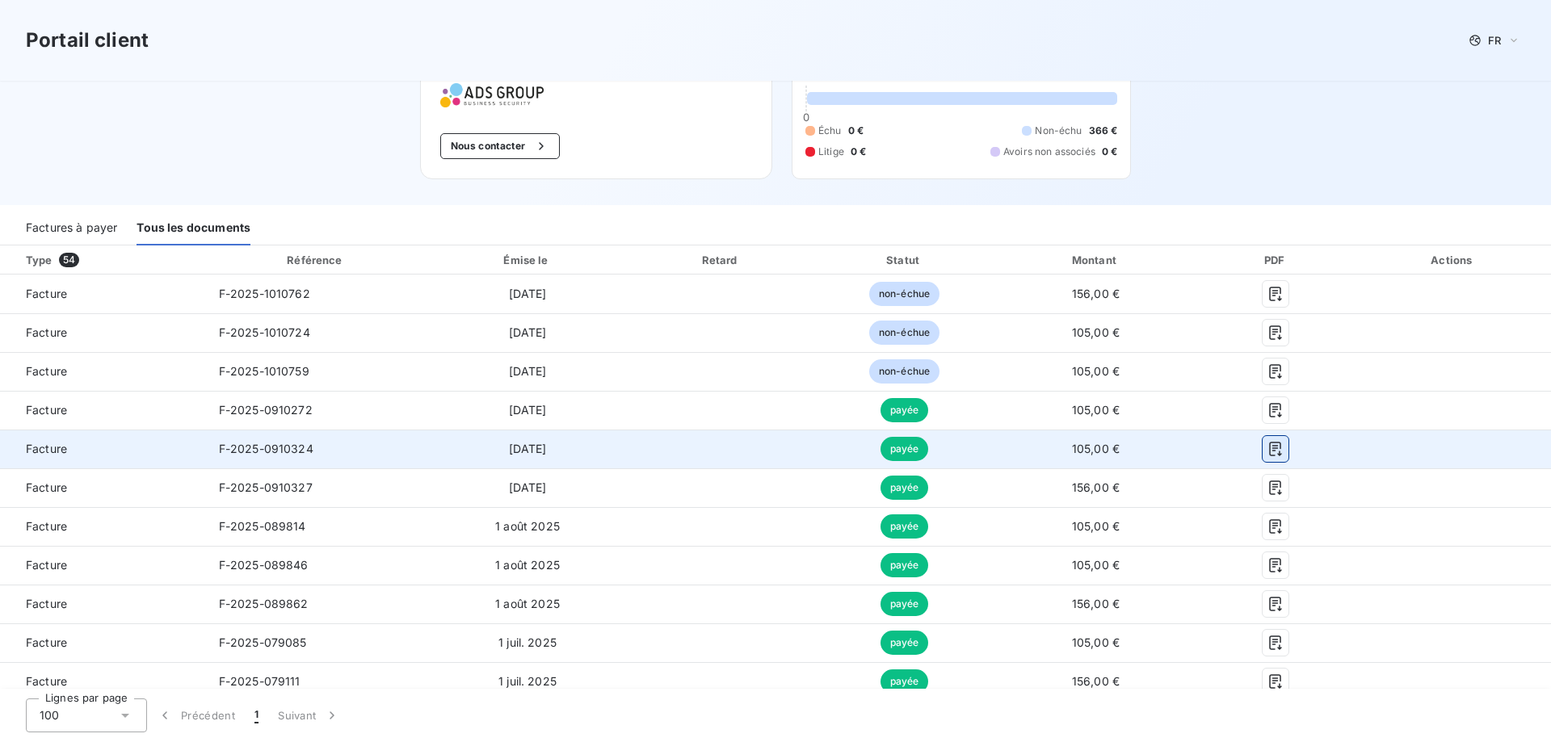
click at [1279, 450] on icon "button" at bounding box center [1276, 449] width 16 height 16
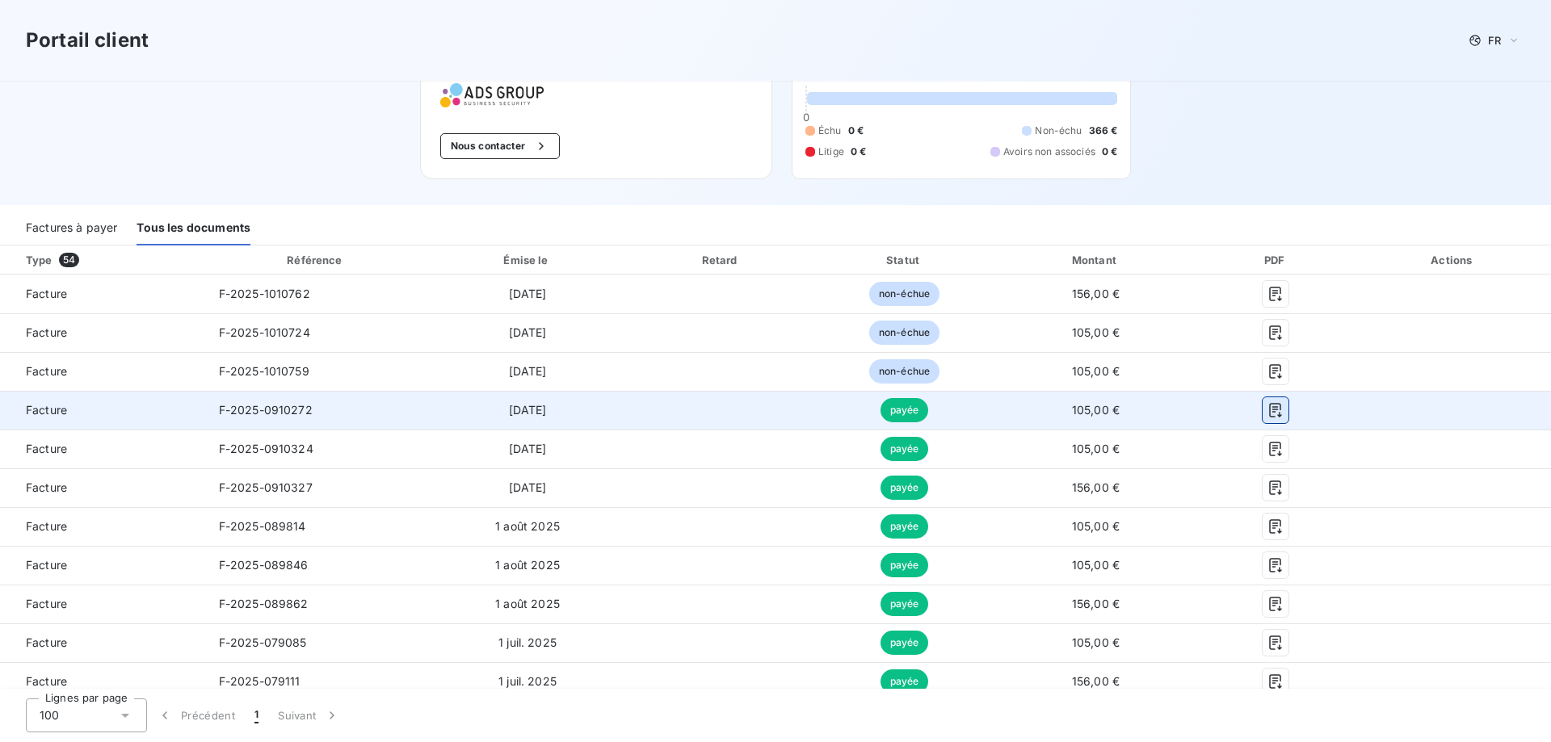
click at [1275, 410] on icon "button" at bounding box center [1276, 410] width 16 height 16
